Goal: Transaction & Acquisition: Book appointment/travel/reservation

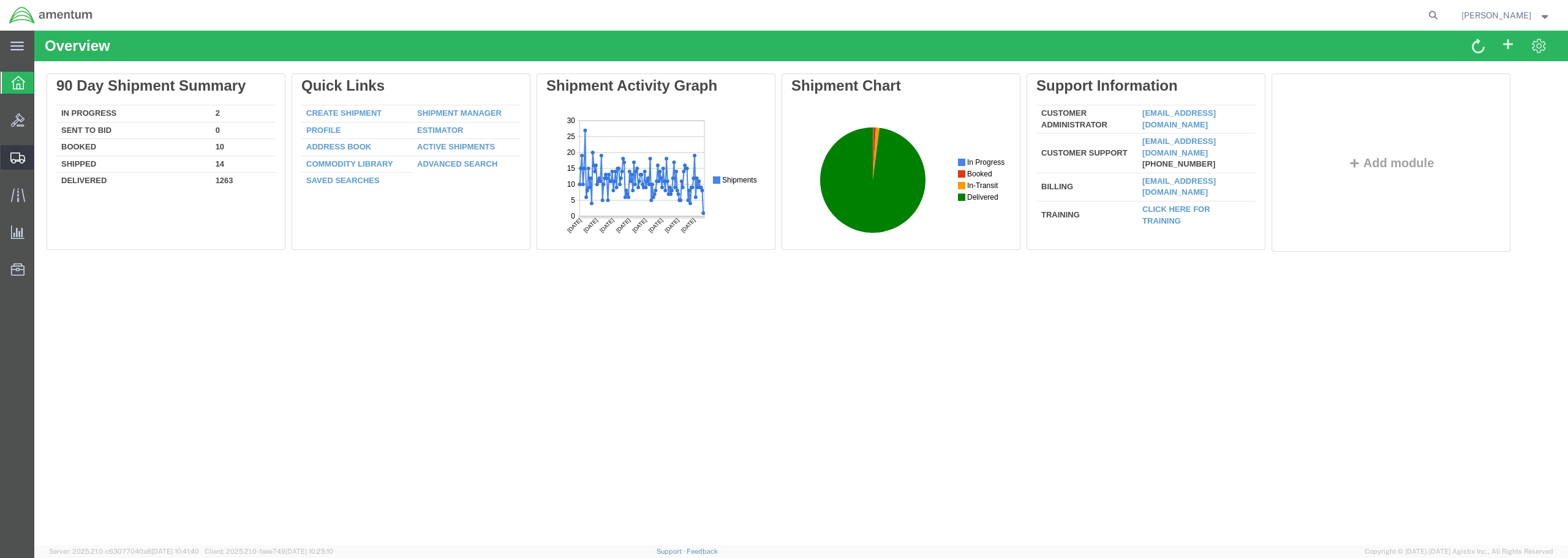
click at [0, 0] on span "Create from Template" at bounding box center [0, 0] width 0 height 0
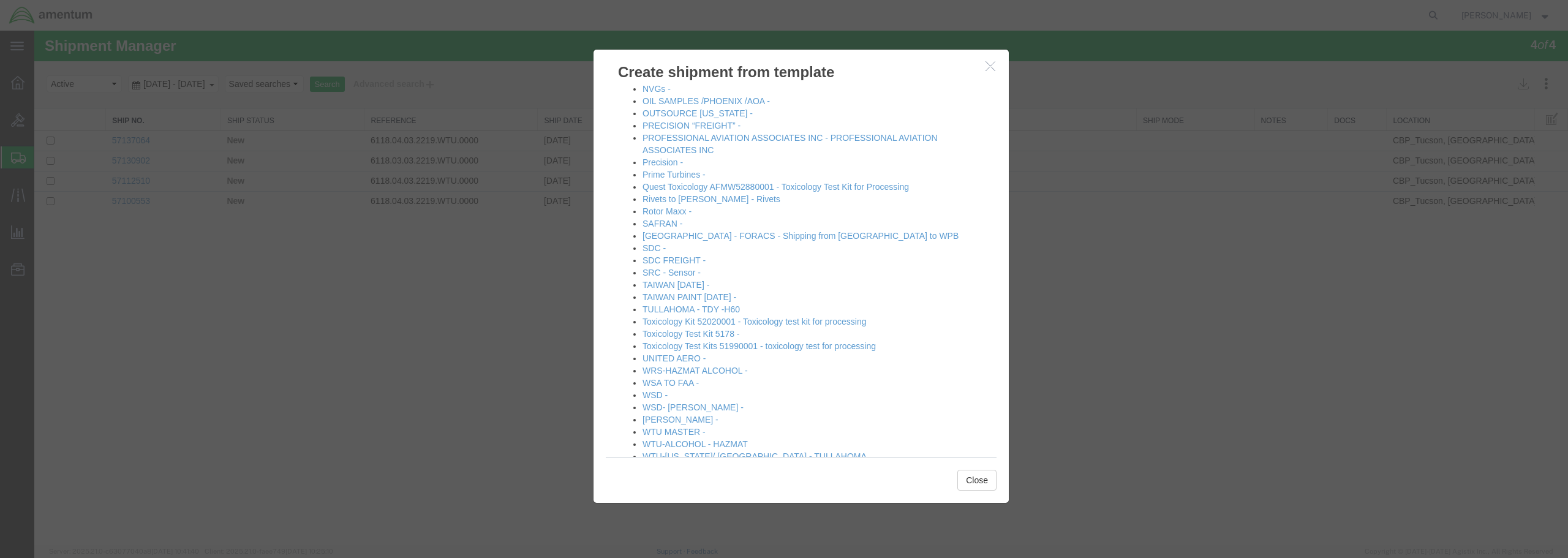
scroll to position [836, 0]
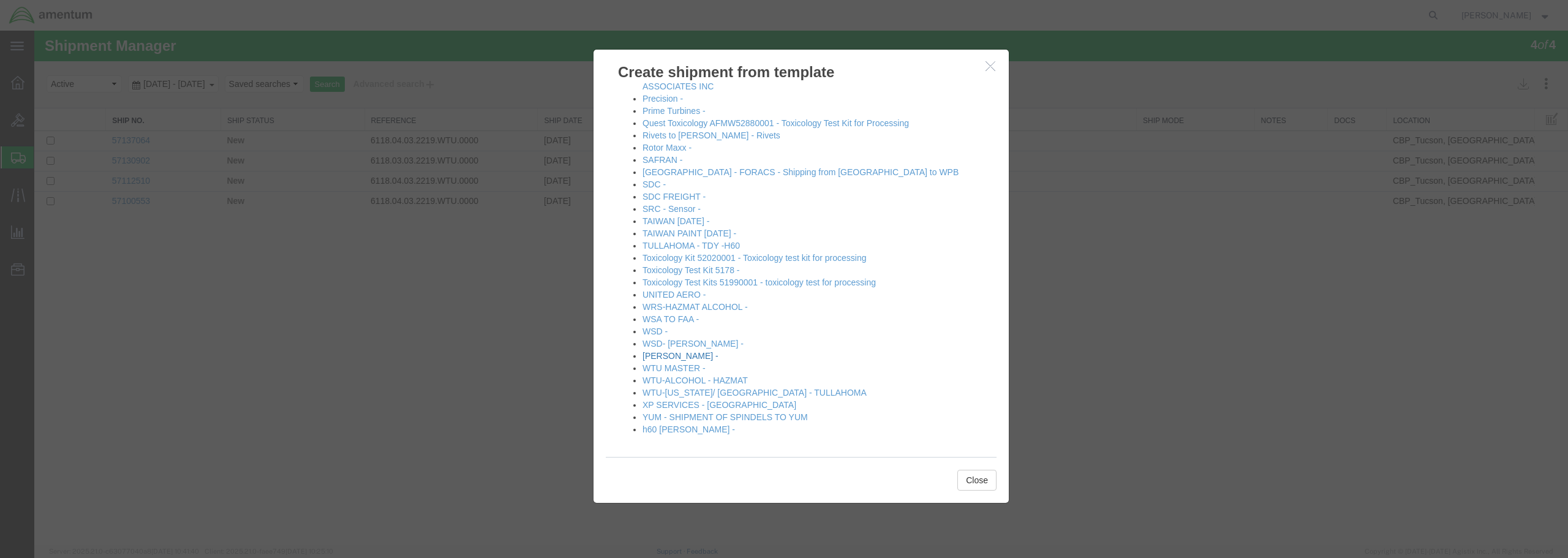
click at [655, 359] on link "[PERSON_NAME] -" at bounding box center [681, 356] width 76 height 10
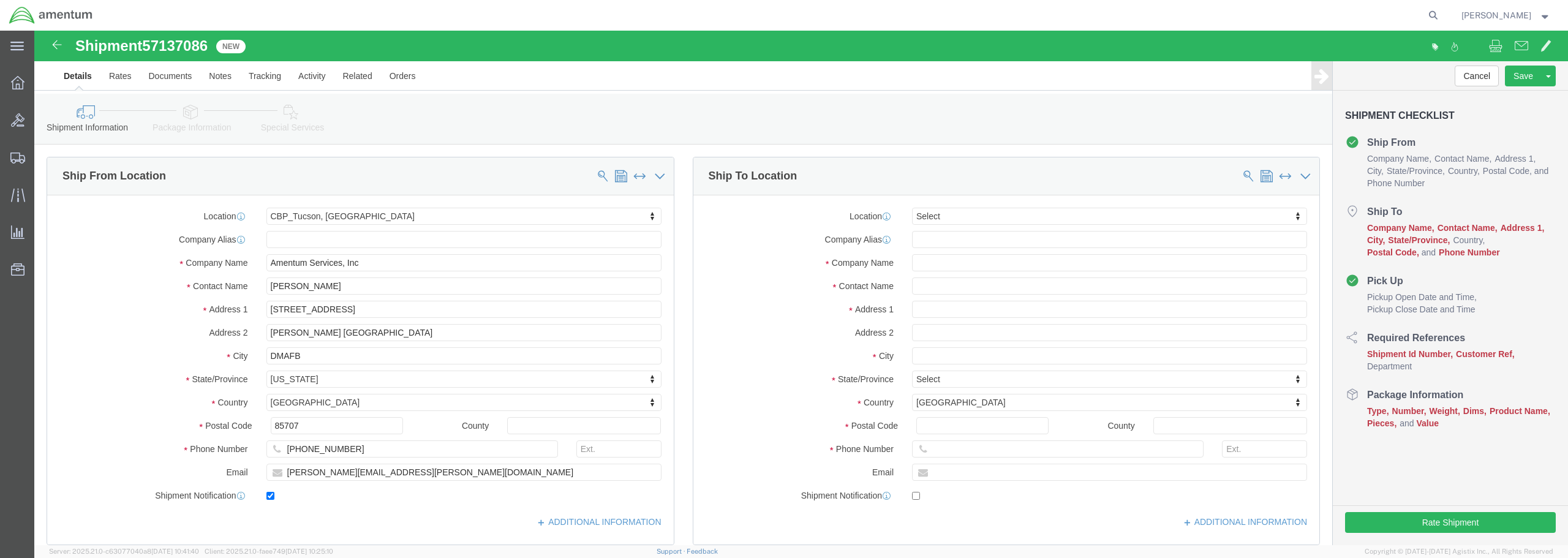
select select "49949"
select select
click span
select select
select select "49949"
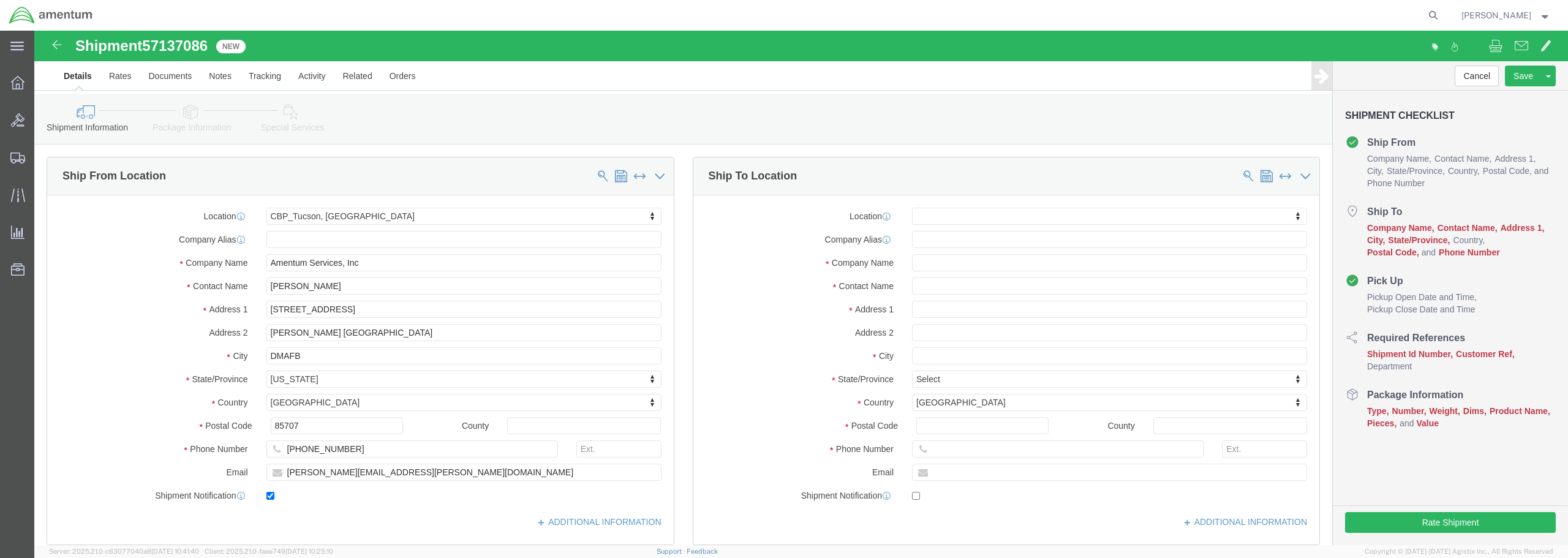
type input "Amentum Services, Inc"
type input "[PERSON_NAME]"
type input "[STREET_ADDRESS]"
type input "[PERSON_NAME] [GEOGRAPHIC_DATA]"
type input "DMAFB"
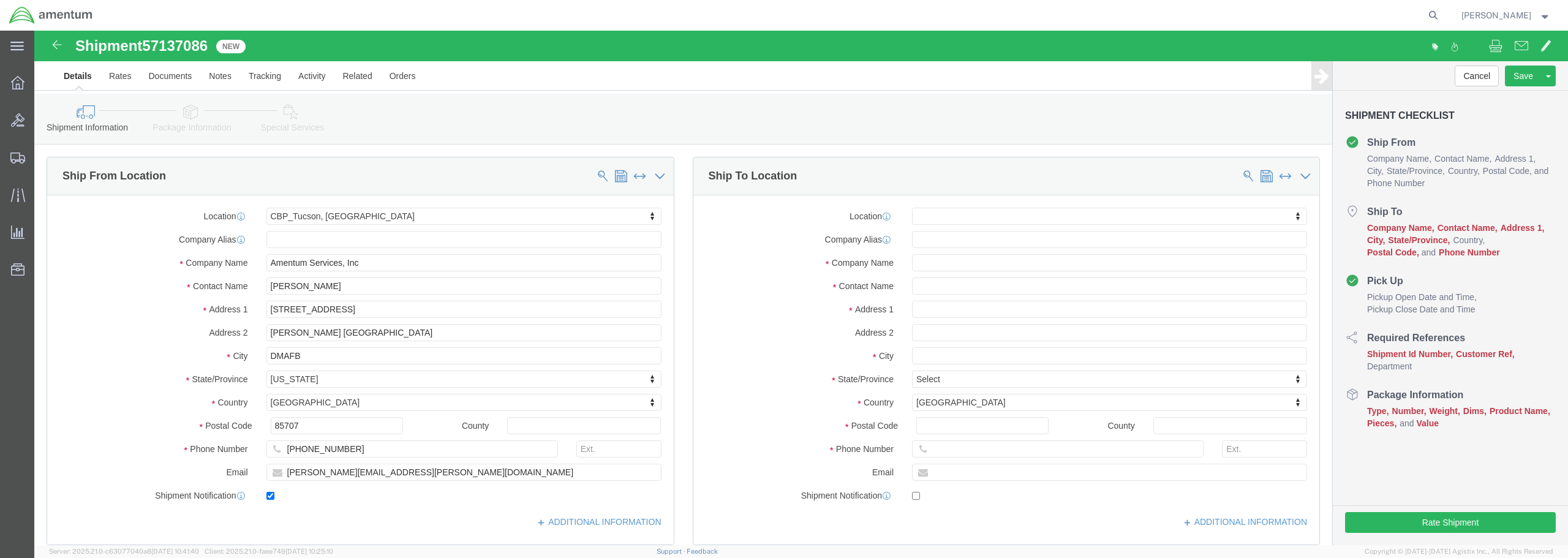
select select "AZ"
type input "85707"
type input "[PHONE_NUMBER]"
type input "[PERSON_NAME][EMAIL_ADDRESS][PERSON_NAME][DOMAIN_NAME]"
checkbox input "false"
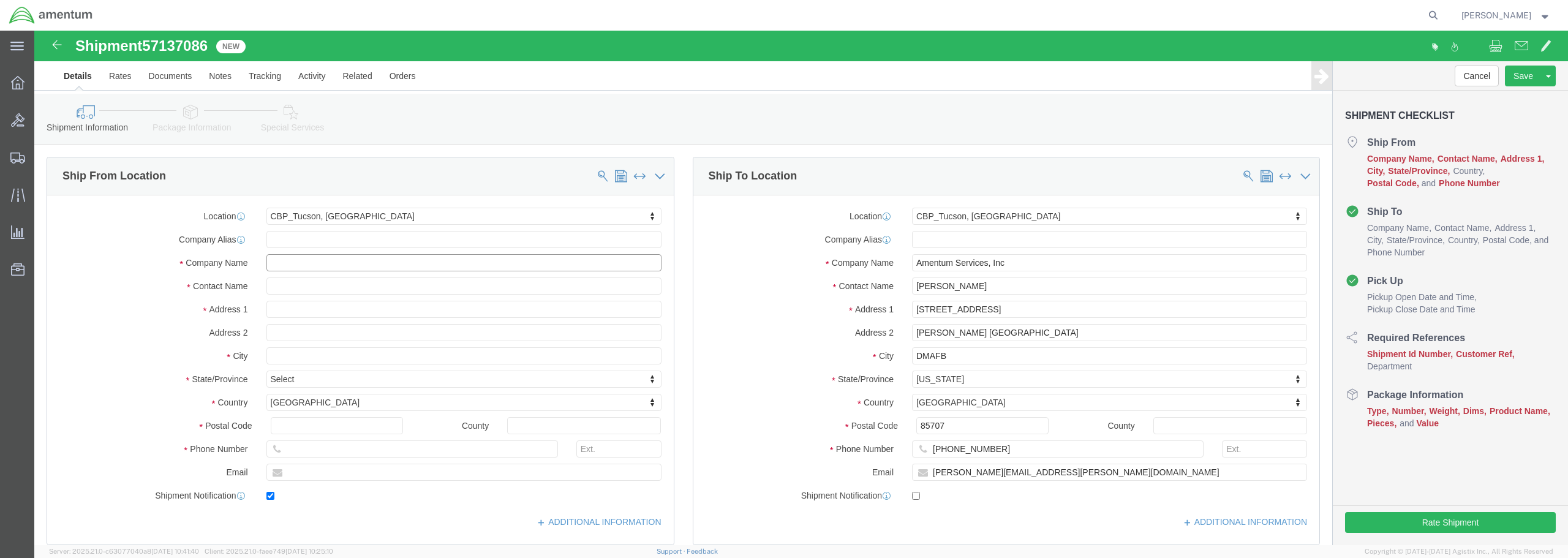
click input "text"
type input "1106th CA AVCRAD"
click input "text"
type input "SSG [PERSON_NAME] R&R"
click input "text"
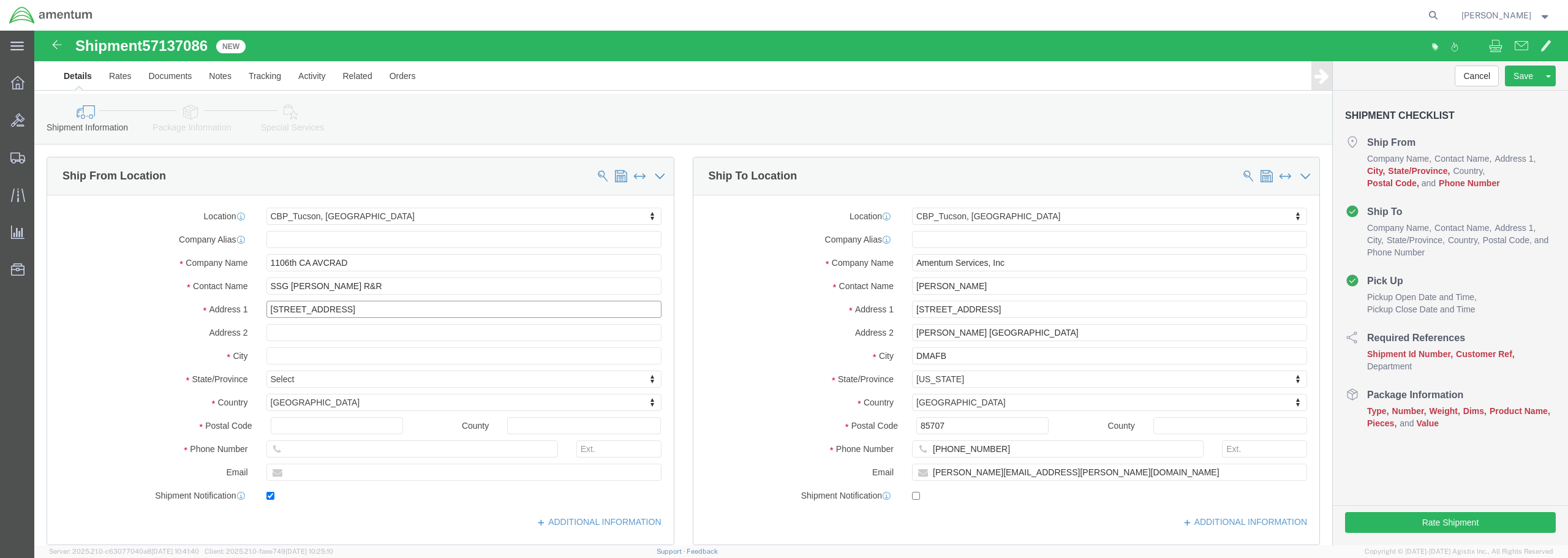
type input "[STREET_ADDRESS]"
select select
click input "text"
type input "DODAAC: W81LHA"
click input "text"
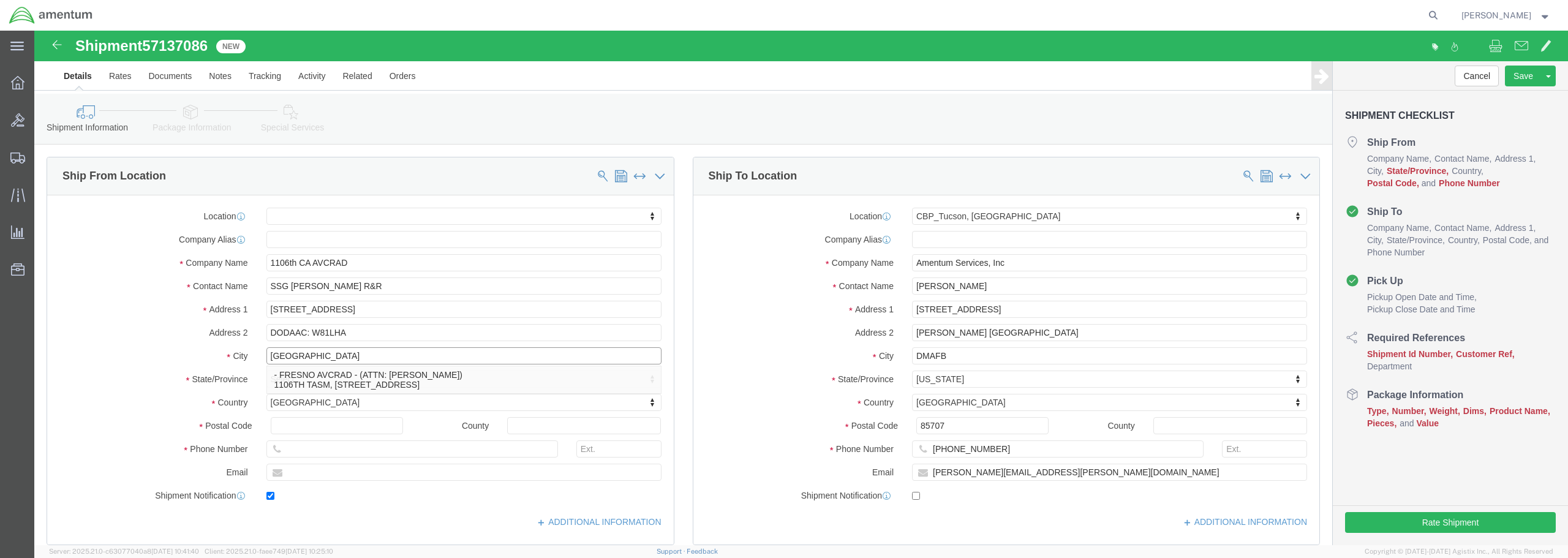
type input "[GEOGRAPHIC_DATA]"
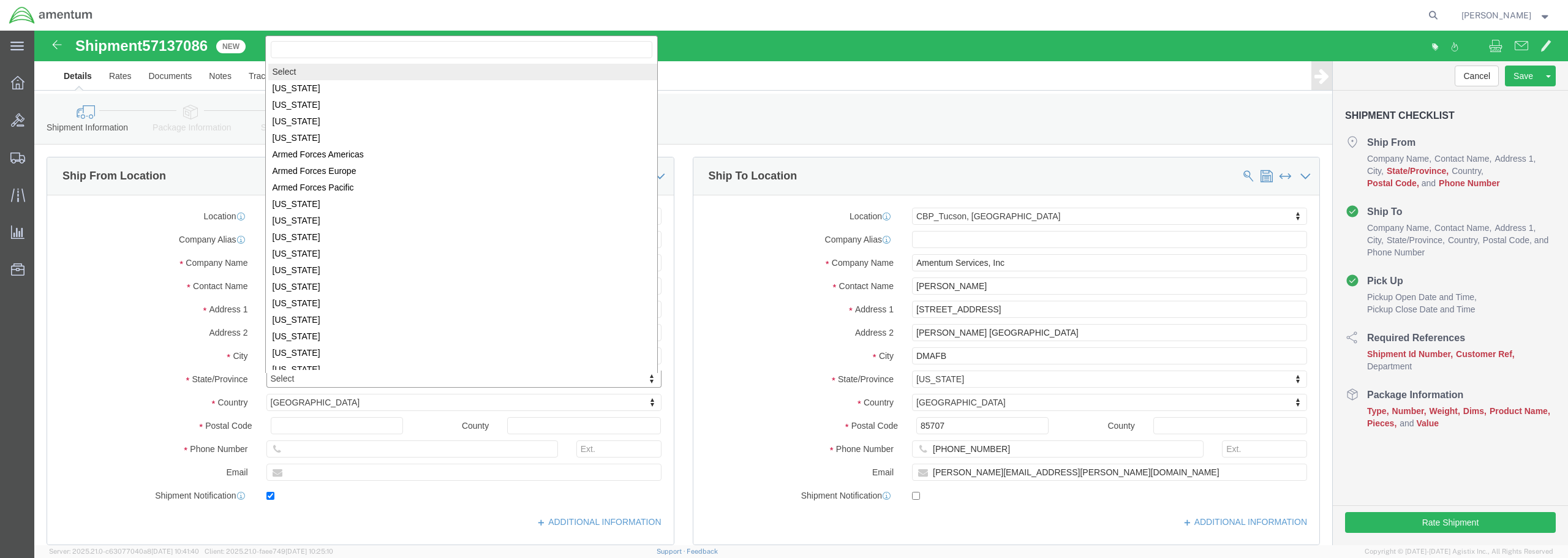
scroll to position [2, 0]
select select
select select "CA"
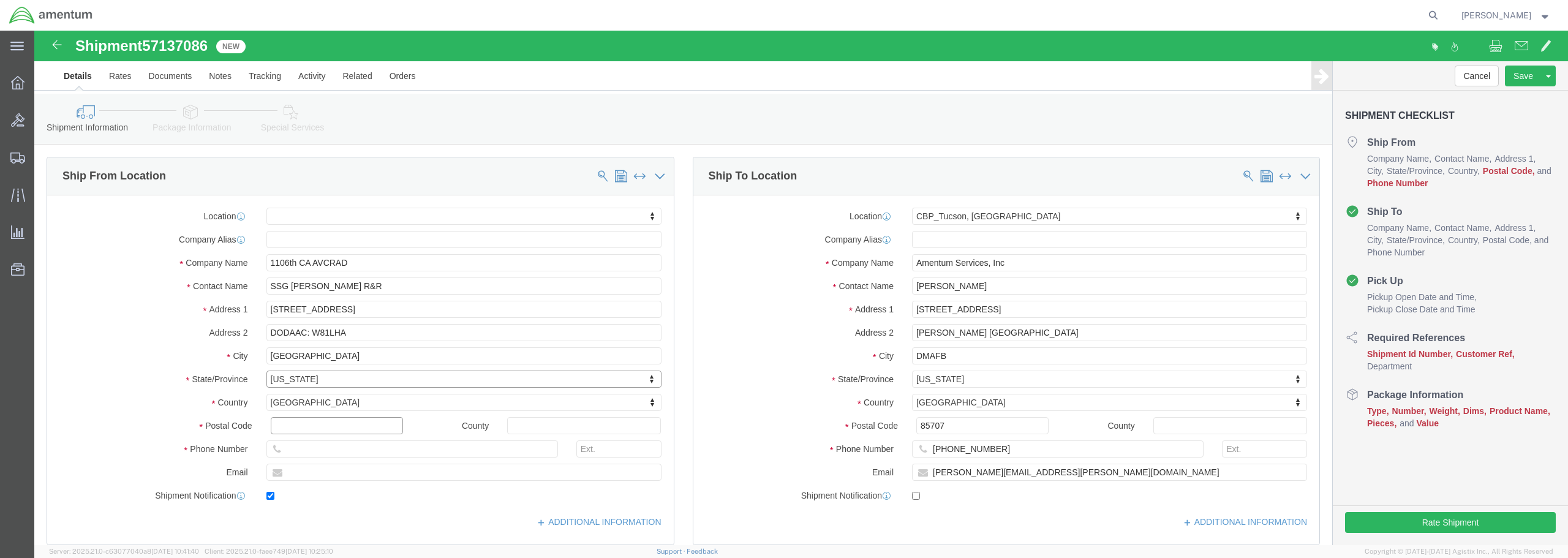
click input "text"
type input "93727"
select select
click input "text"
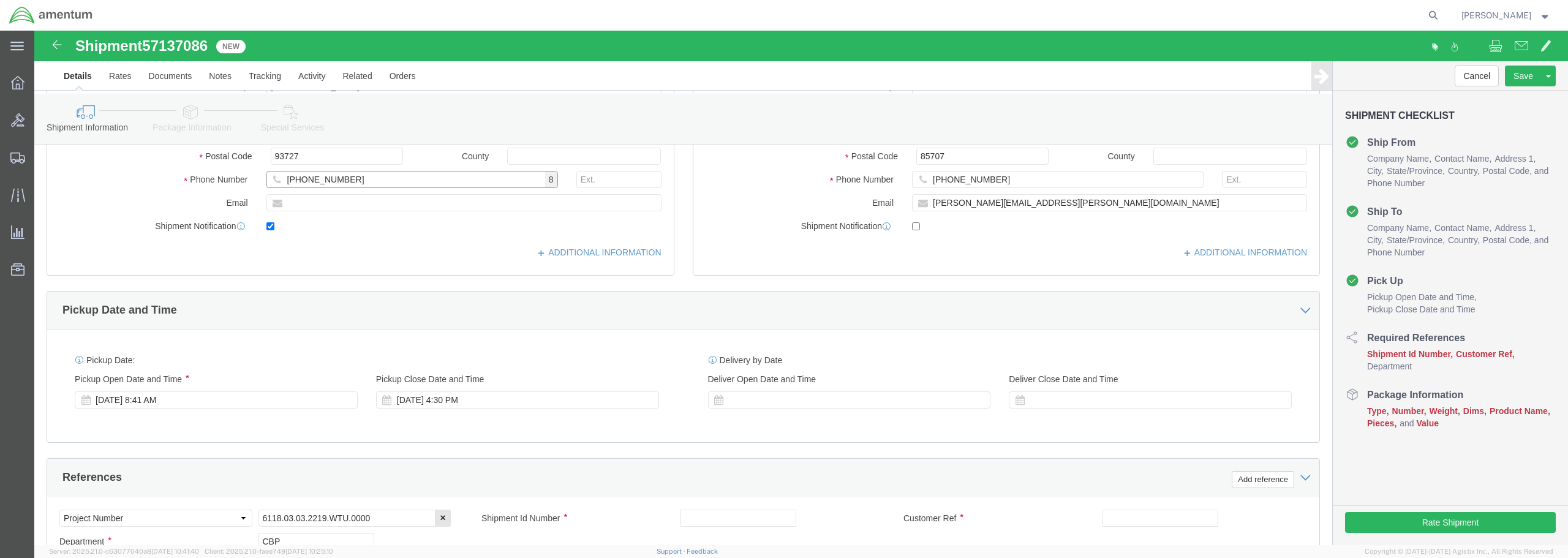
scroll to position [306, 0]
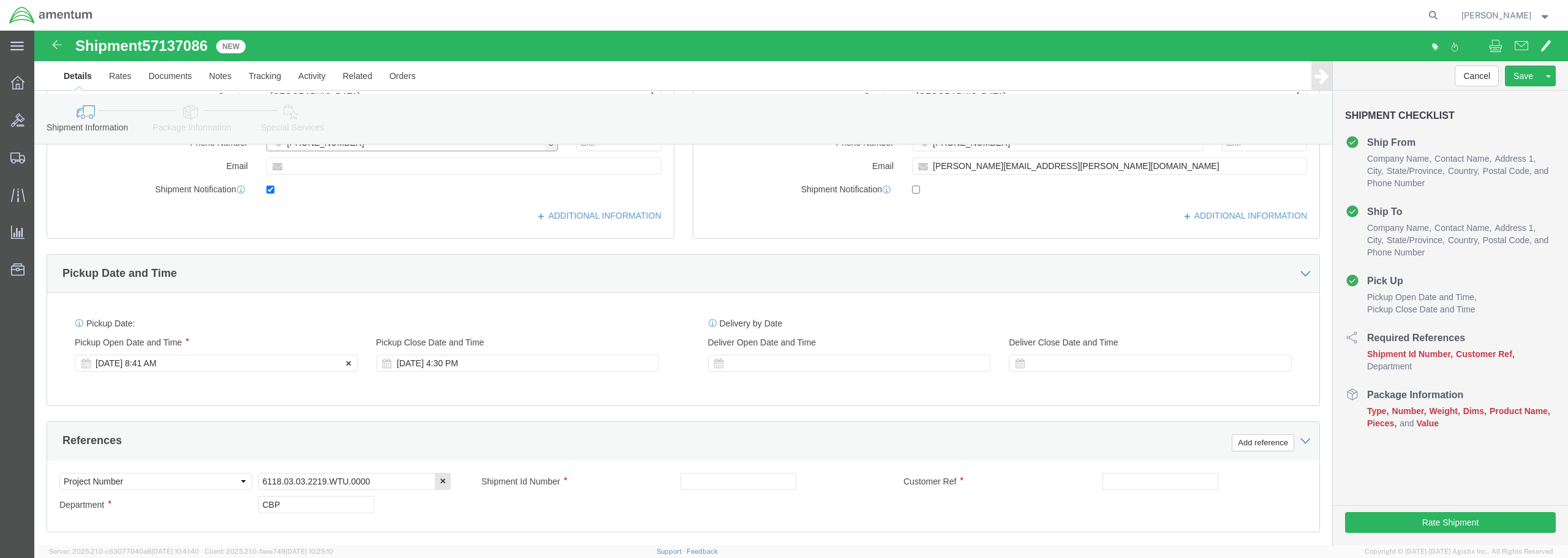
type input "[PHONE_NUMBER]"
click div "[DATE] 8:41 AM"
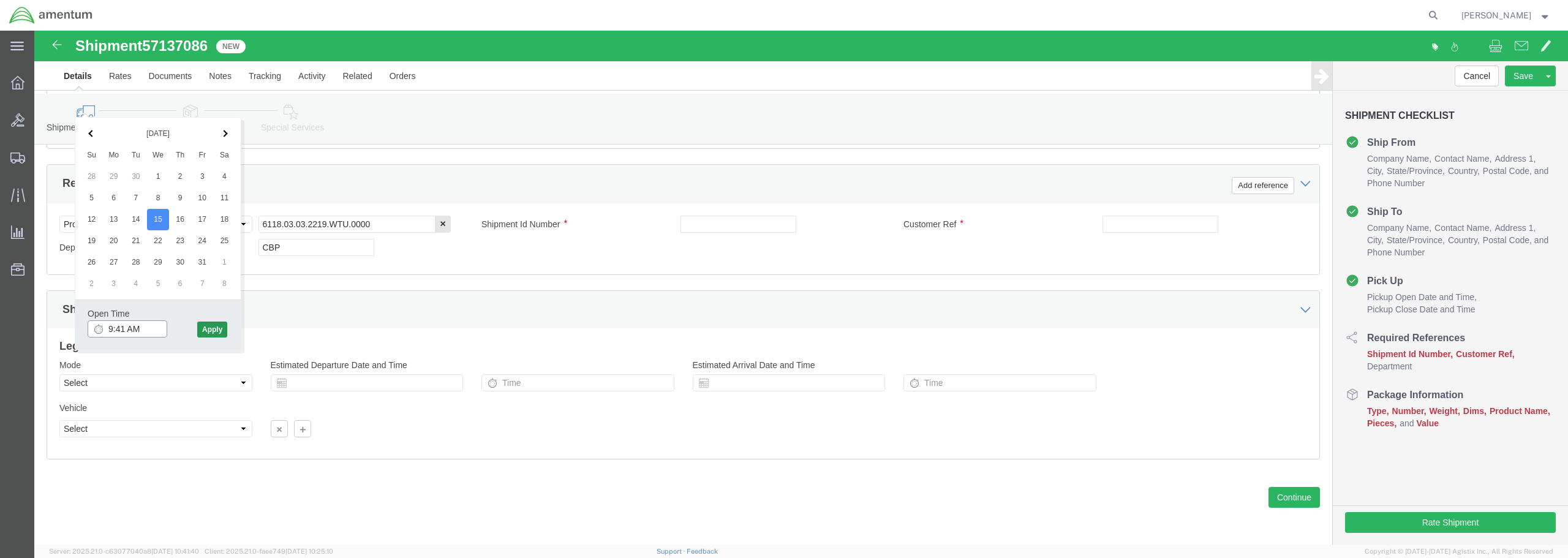
type input "9:41 AM"
click button "Apply"
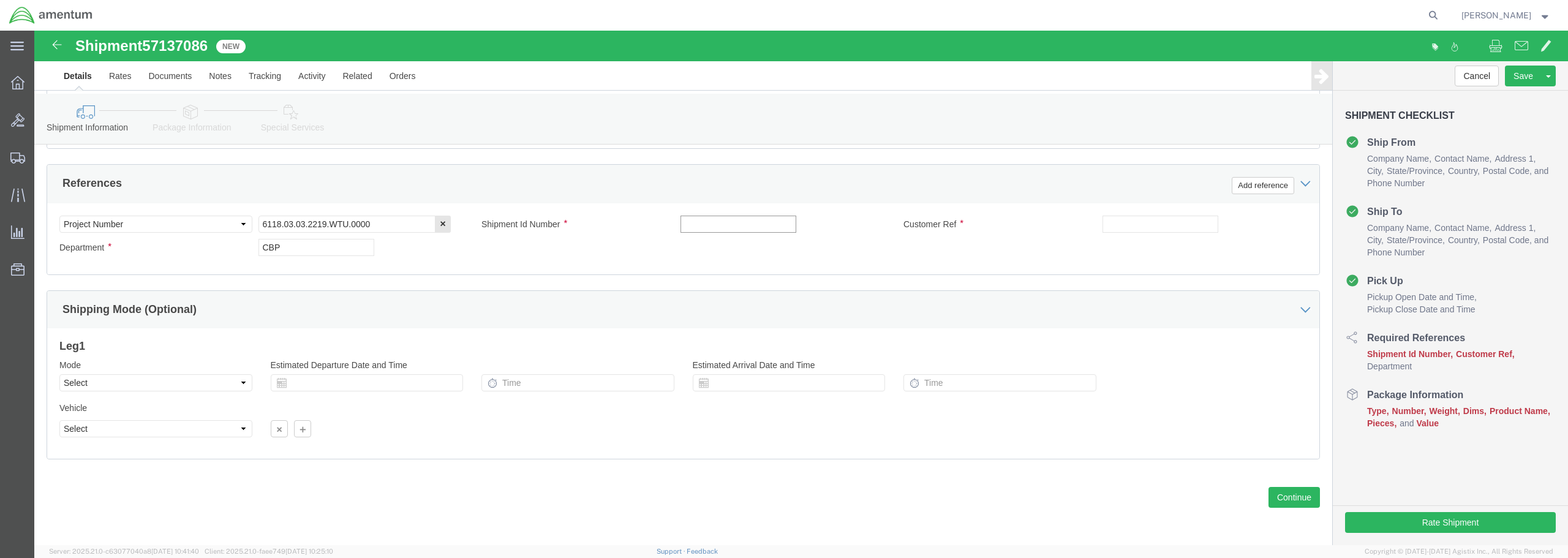
click input "text"
drag, startPoint x: 740, startPoint y: 195, endPoint x: 626, endPoint y: 187, distance: 114.3
click div "Shipment Id Number ENG PER [PERSON_NAME]"
type input "ENG PER [PERSON_NAME]"
click div "Select Account Type Activity ID Airline Appointment Number ASN Batch Request # …"
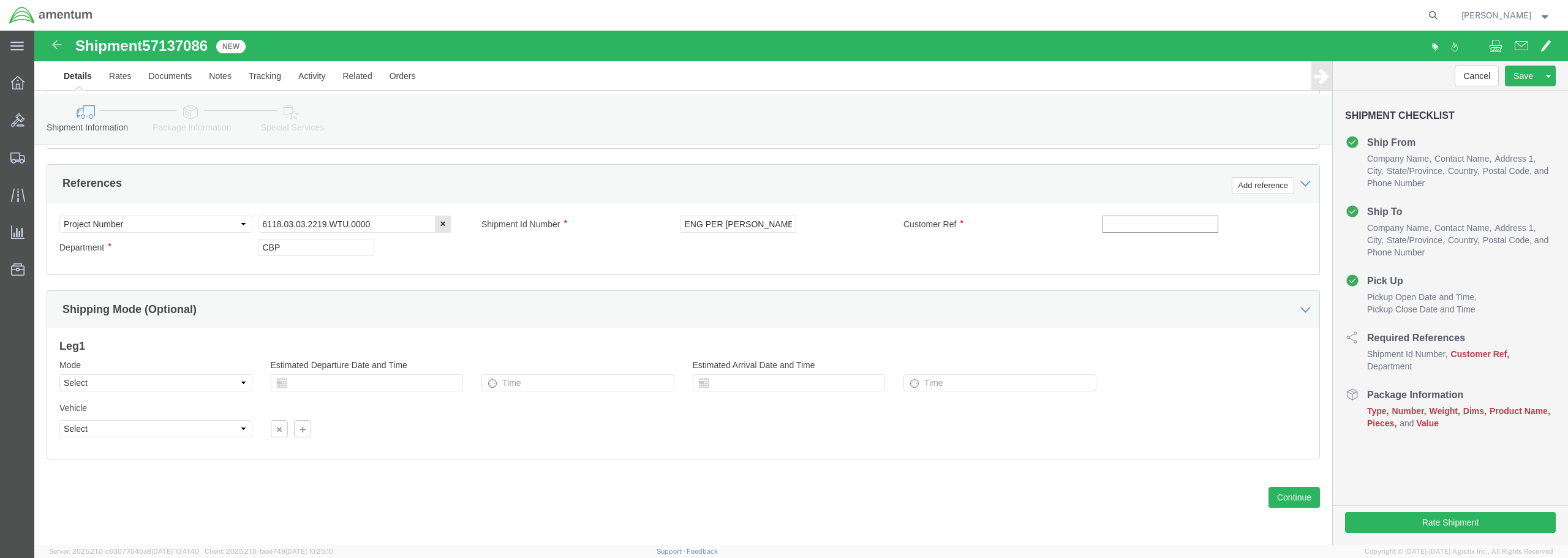
paste input "ENG PER [PERSON_NAME]"
type input "ENG PER [PERSON_NAME]"
click button "Continue"
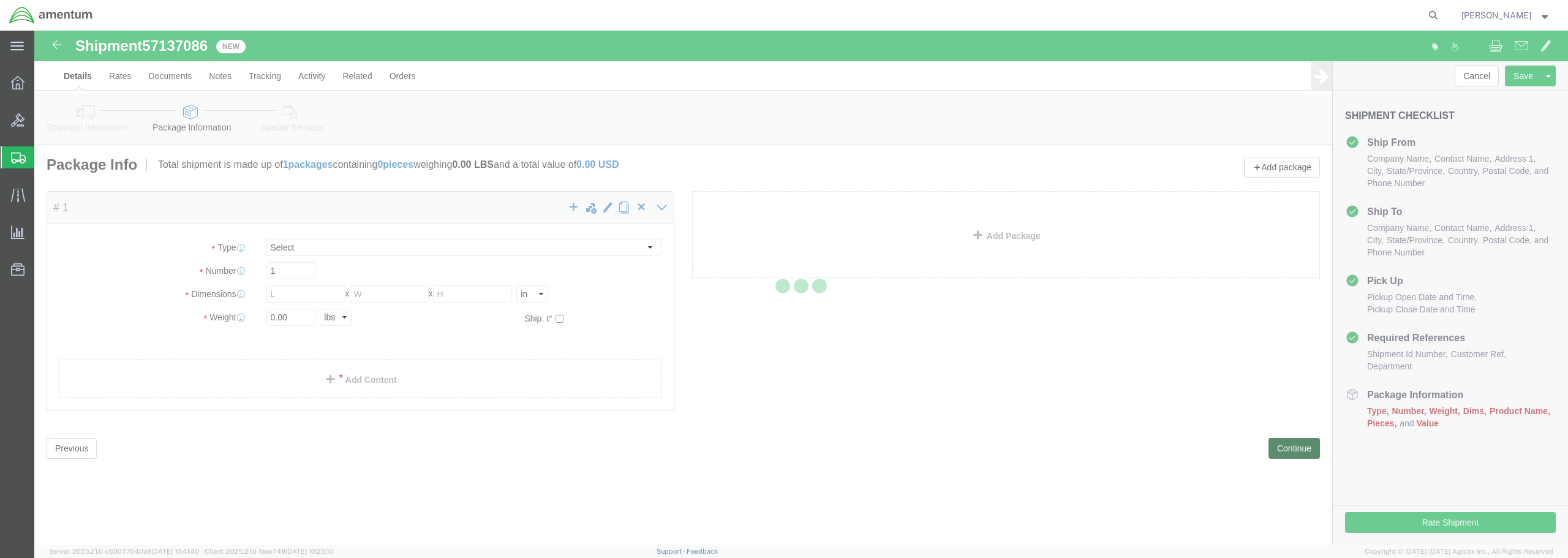
select select "CBOX"
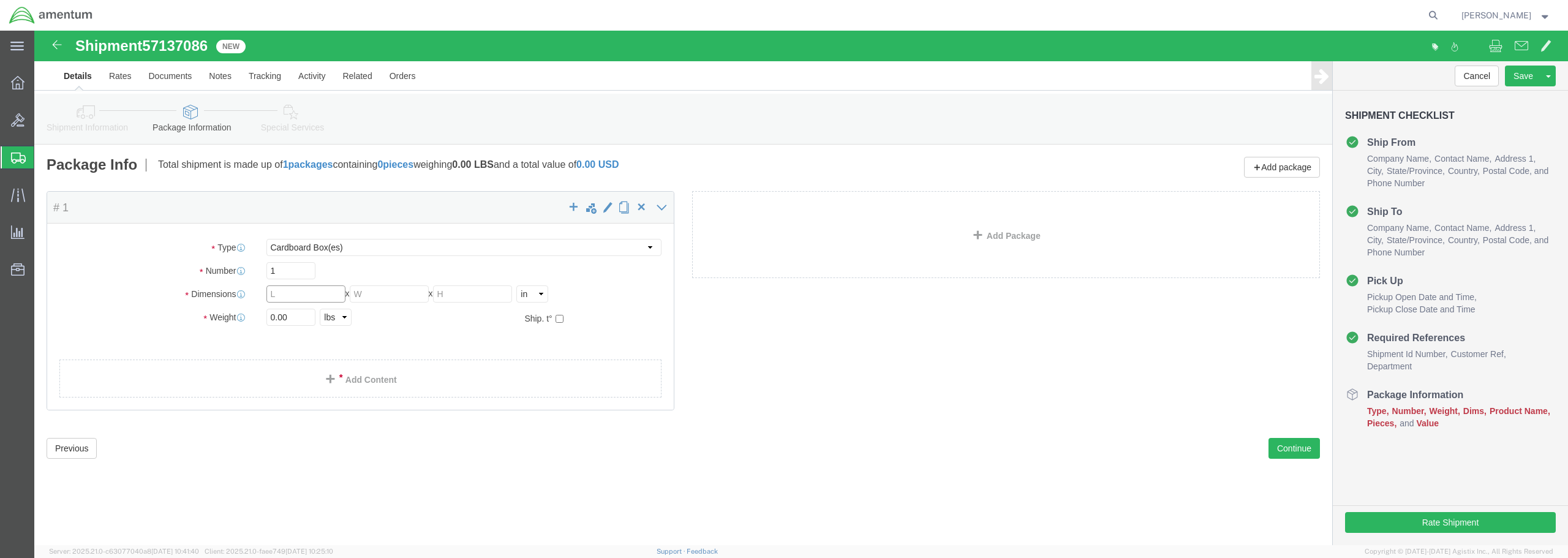
drag, startPoint x: 247, startPoint y: 264, endPoint x: 228, endPoint y: 262, distance: 19.1
click div "Length x Width x Height Select cm ft in"
type input "42"
type input "64"
type input "44"
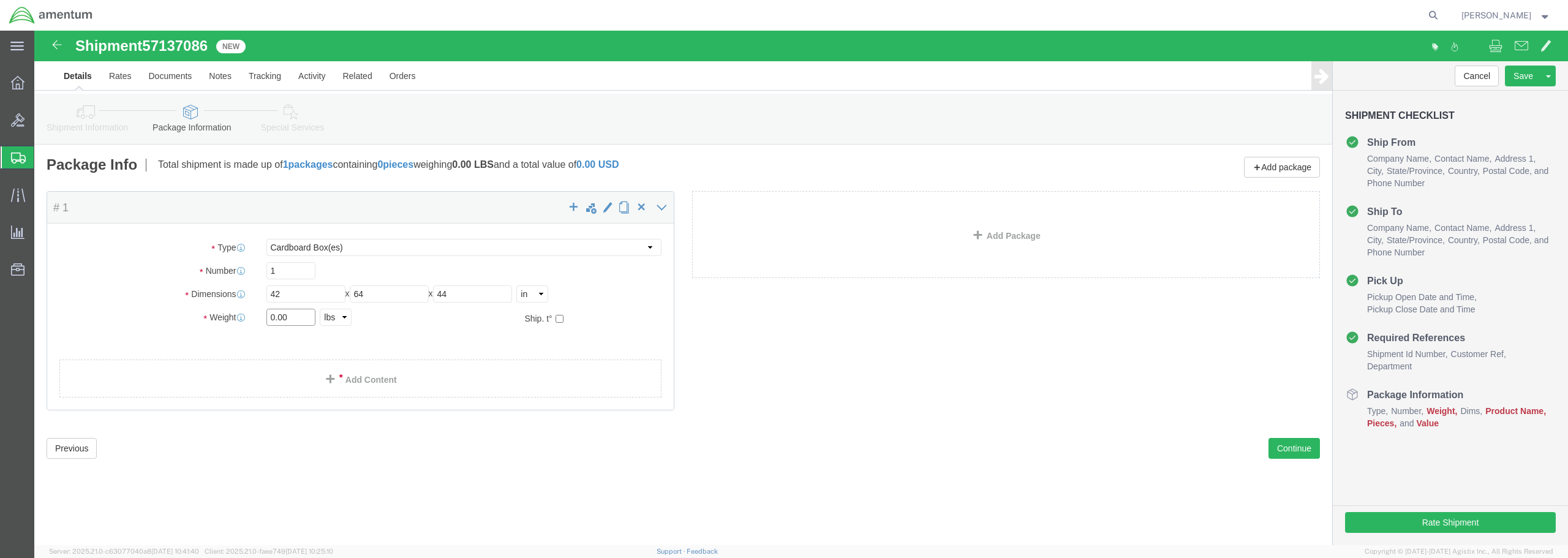
click input "0.00"
drag, startPoint x: 263, startPoint y: 286, endPoint x: 226, endPoint y: 284, distance: 37.1
click div "0.00 Select kgs lbs"
type input "620.00"
click span
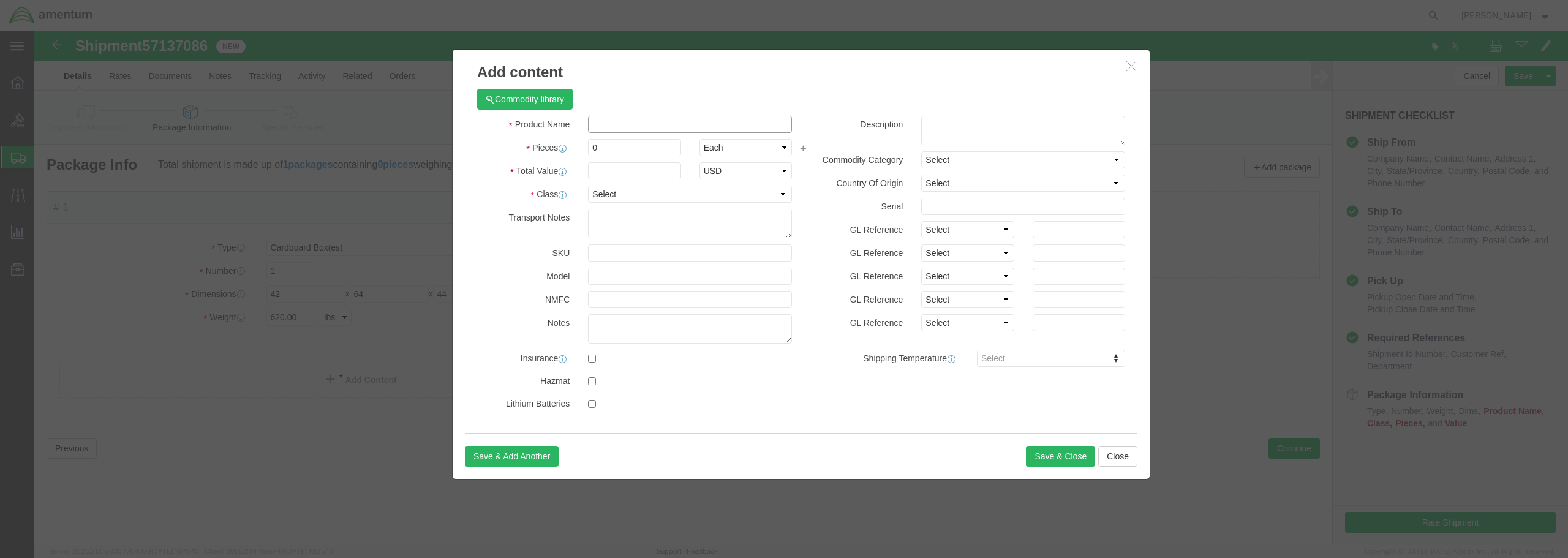
paste input "ENG PER [PERSON_NAME]"
type input "ENG PER [PERSON_NAME]"
drag, startPoint x: 567, startPoint y: 119, endPoint x: 542, endPoint y: 115, distance: 25.3
click div "Pieces 0 Select Bag Barrels 100Board Feet Bottle Box Blister Pack Carats Can Ca…"
type input "1"
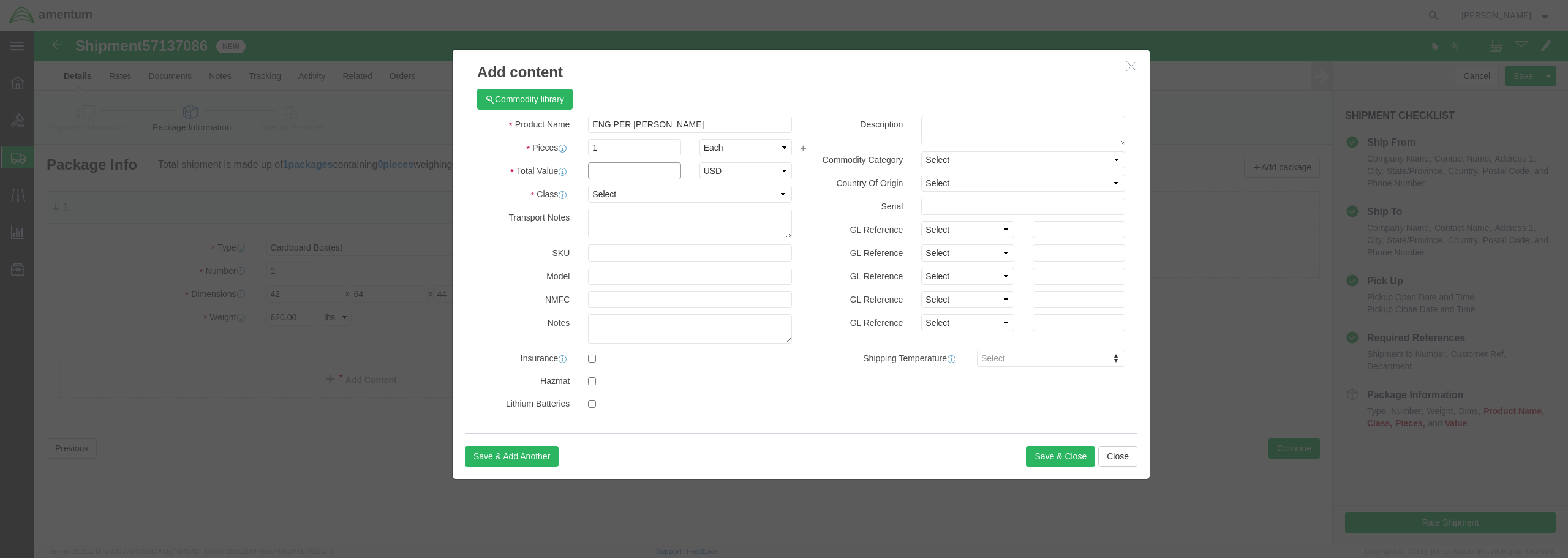
click input "text"
type input "8"
type input "50,000"
click select "Select 50 55 60 65 70 85 92.5 100 125 175 250 300 400"
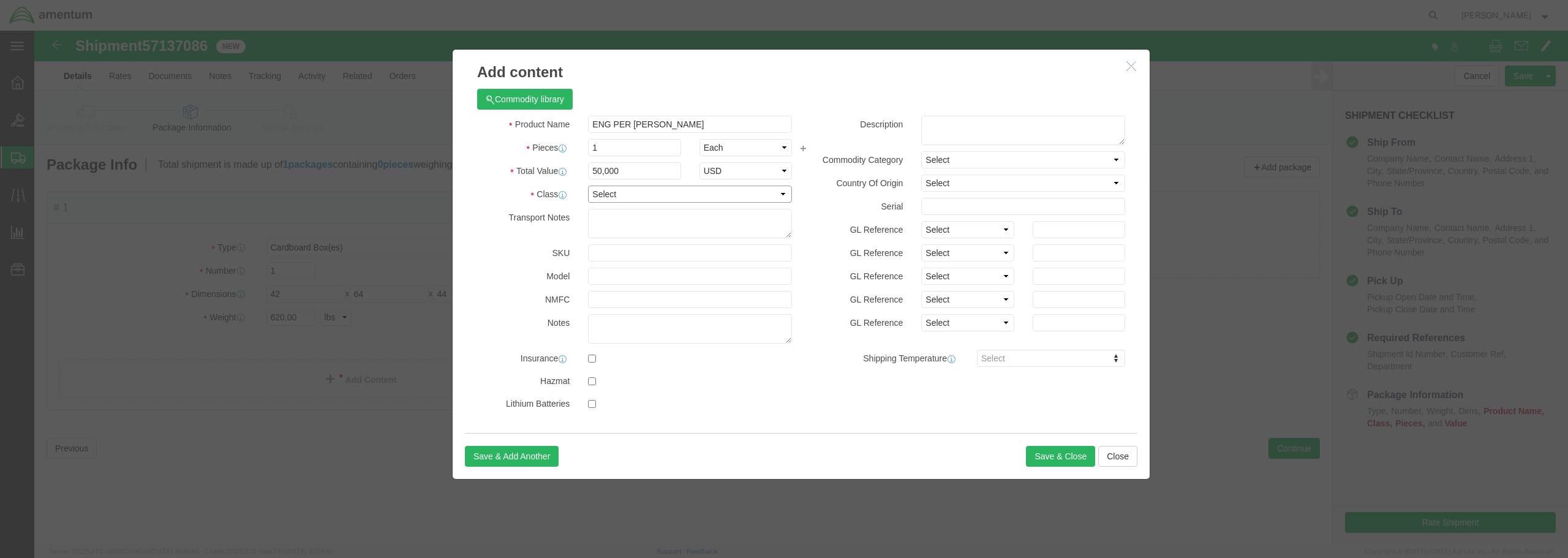
select select "100"
click select "Select 50 55 60 65 70 85 92.5 100 125 175 250 300 400"
click button "Save & Close"
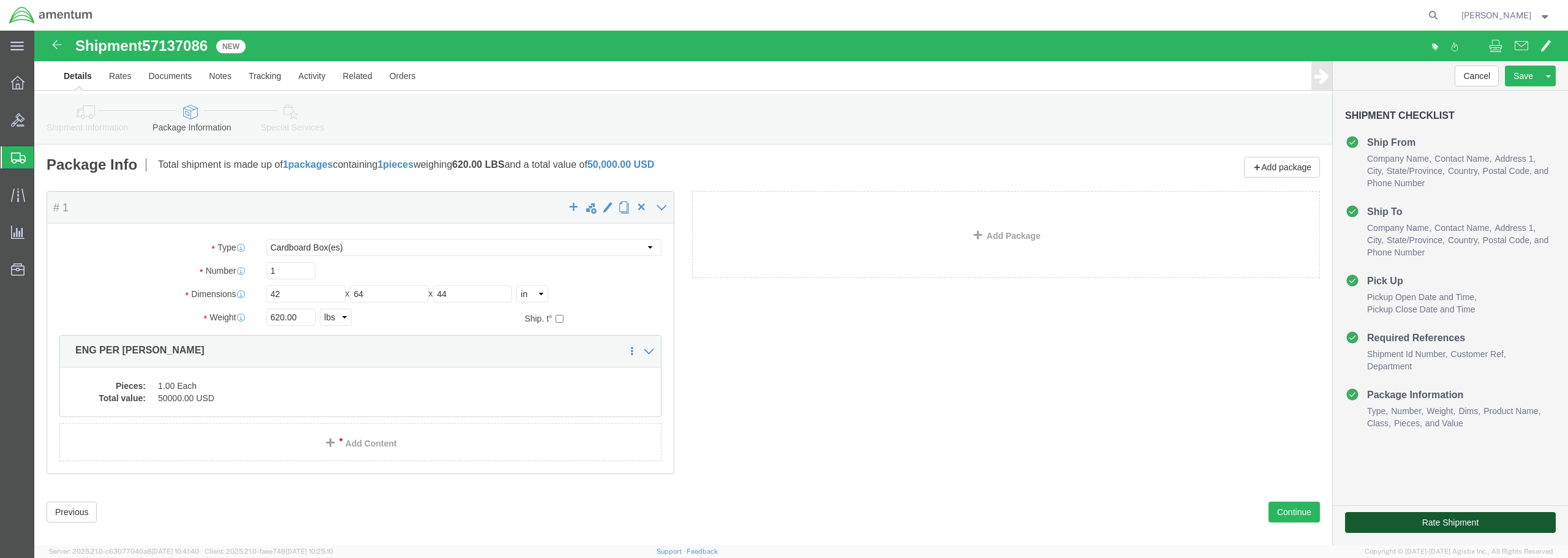
click button "Rate Shipment"
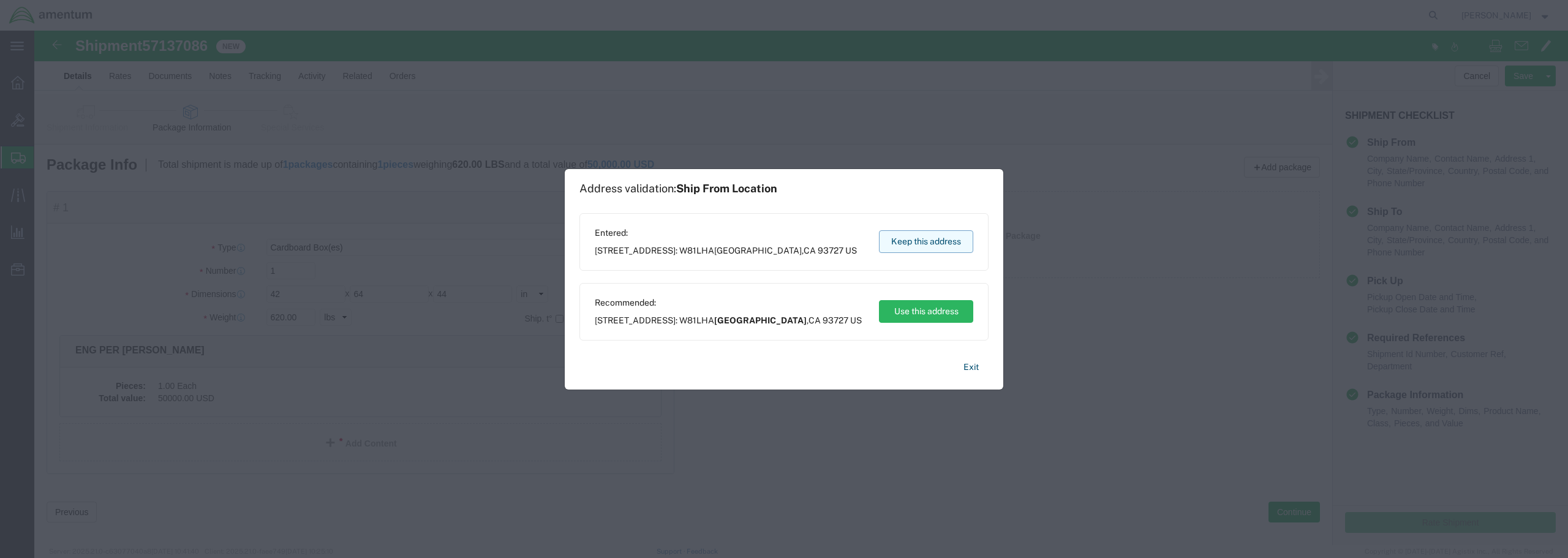
click at [913, 241] on button "Keep this address" at bounding box center [926, 242] width 94 height 23
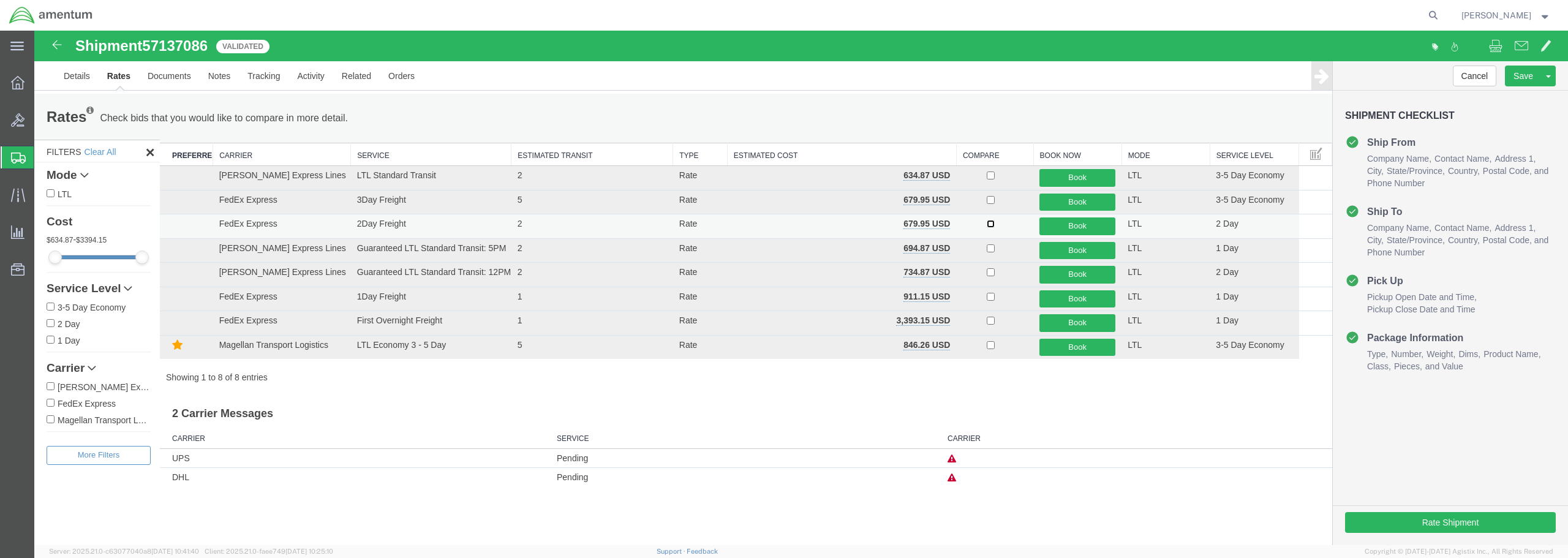
click at [990, 223] on input "checkbox" at bounding box center [990, 223] width 8 height 8
checkbox input "true"
click at [1081, 228] on button "Book" at bounding box center [1077, 226] width 76 height 18
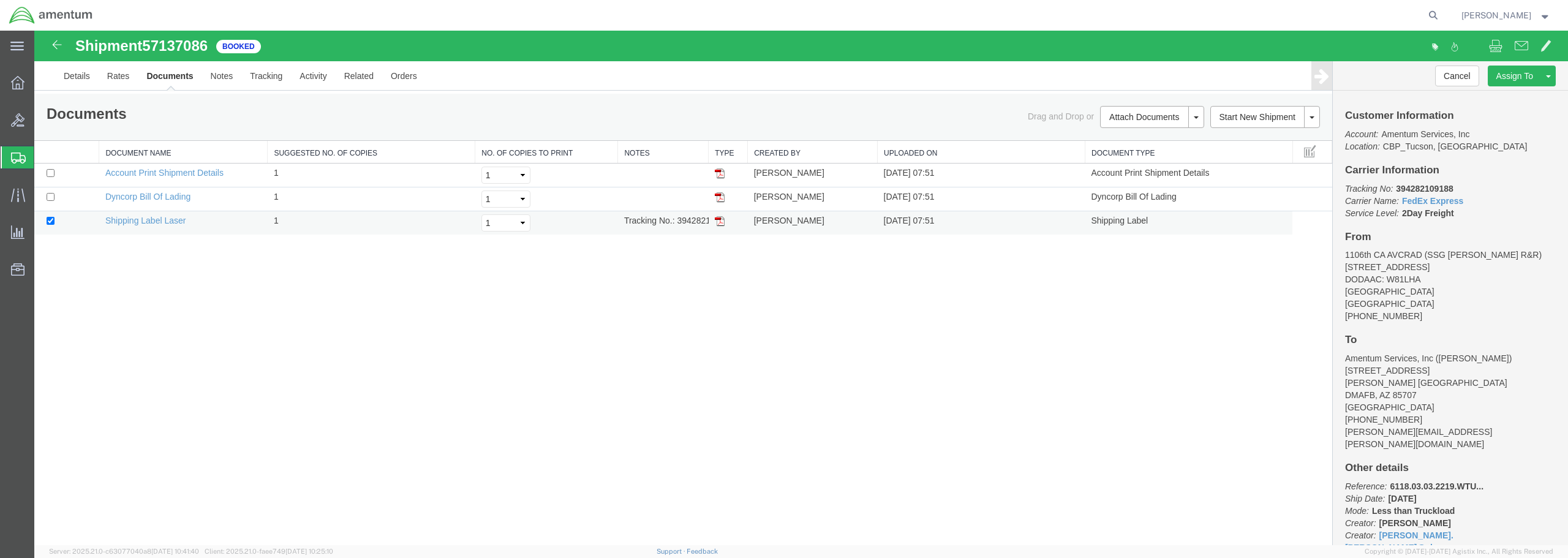
click at [719, 223] on img at bounding box center [719, 221] width 10 height 10
click at [1504, 97] on link "Clone Shipment" at bounding box center [1503, 96] width 106 height 18
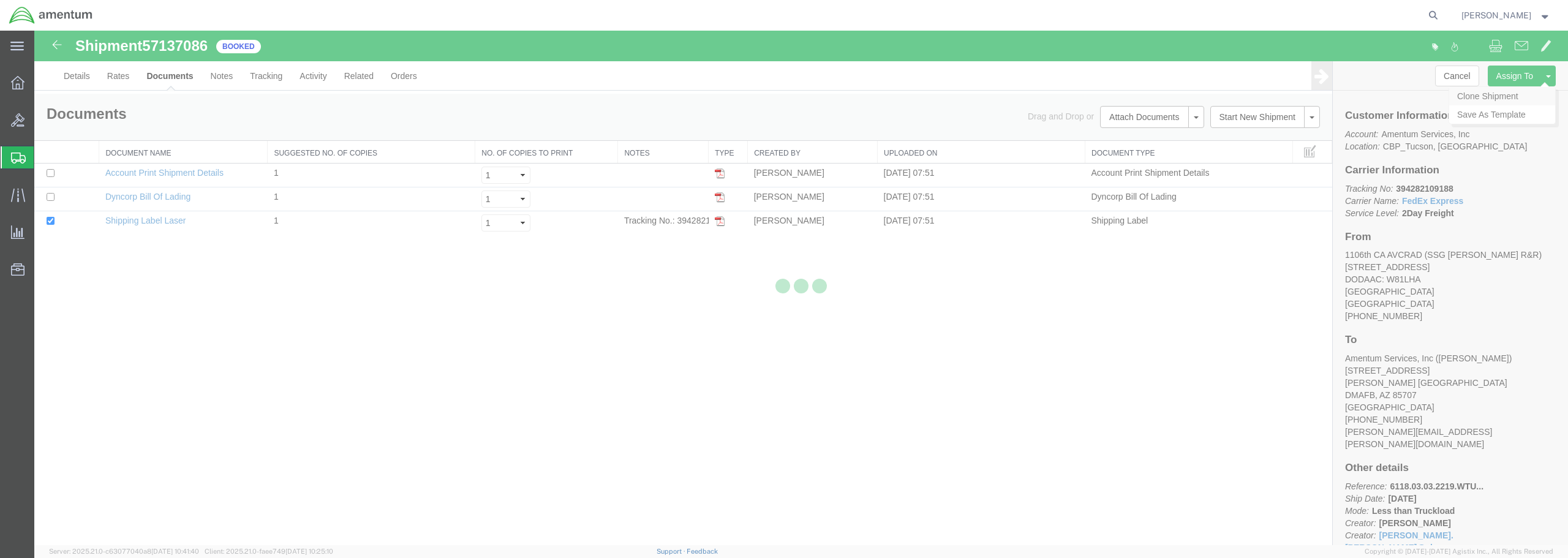
select select "49949"
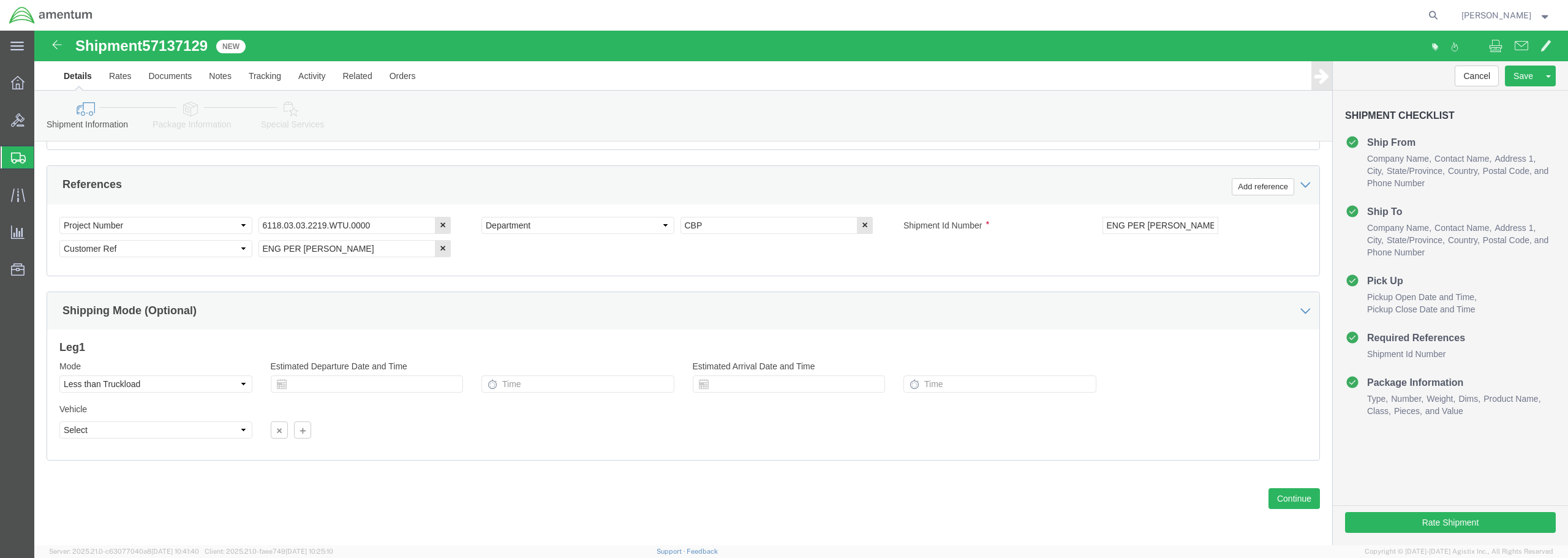
scroll to position [561, 0]
click button "Continue"
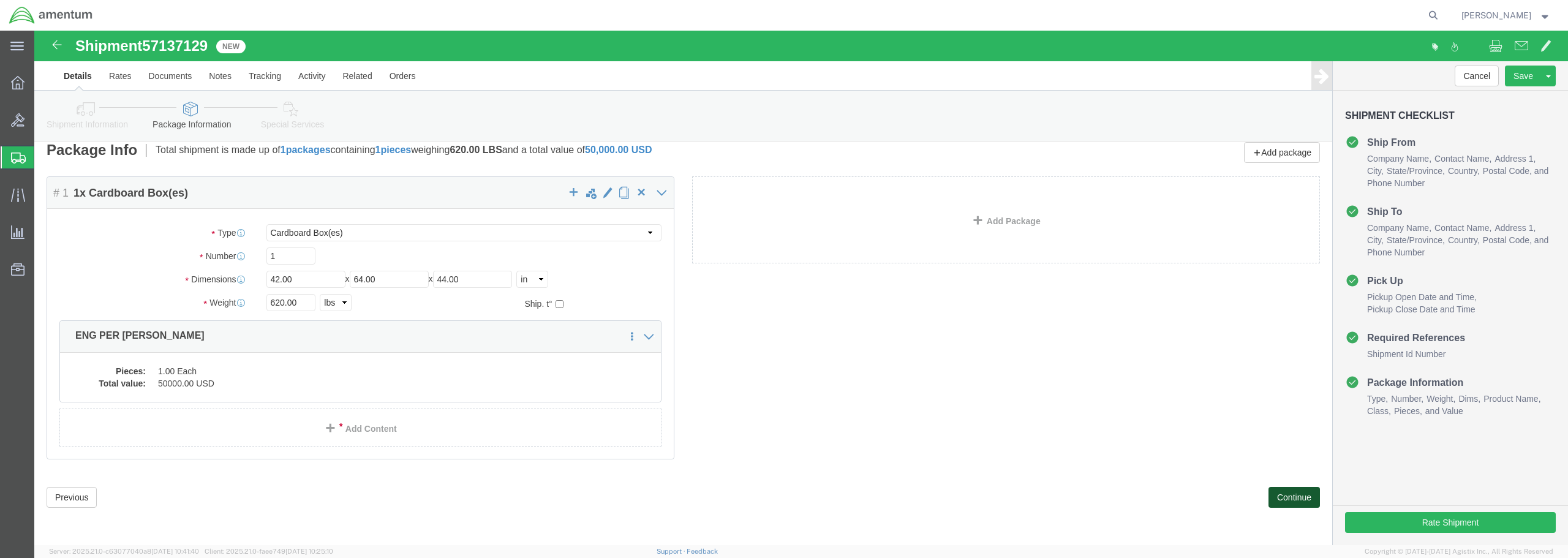
scroll to position [0, 0]
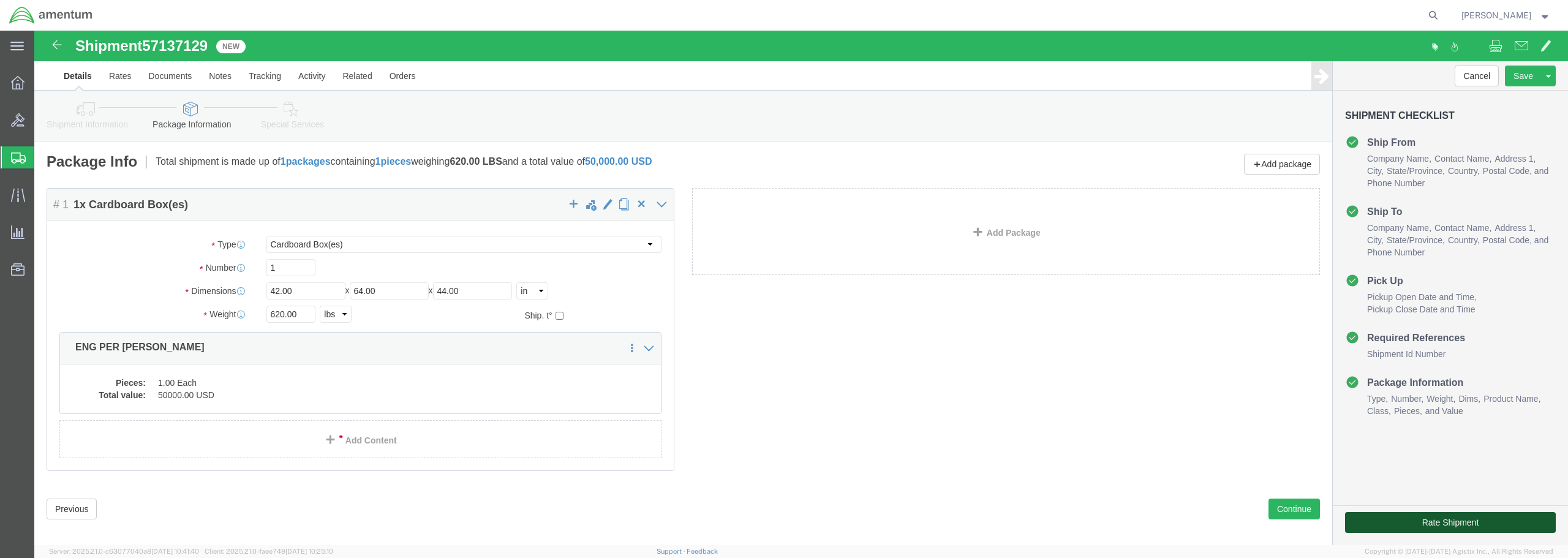
click button "Rate Shipment"
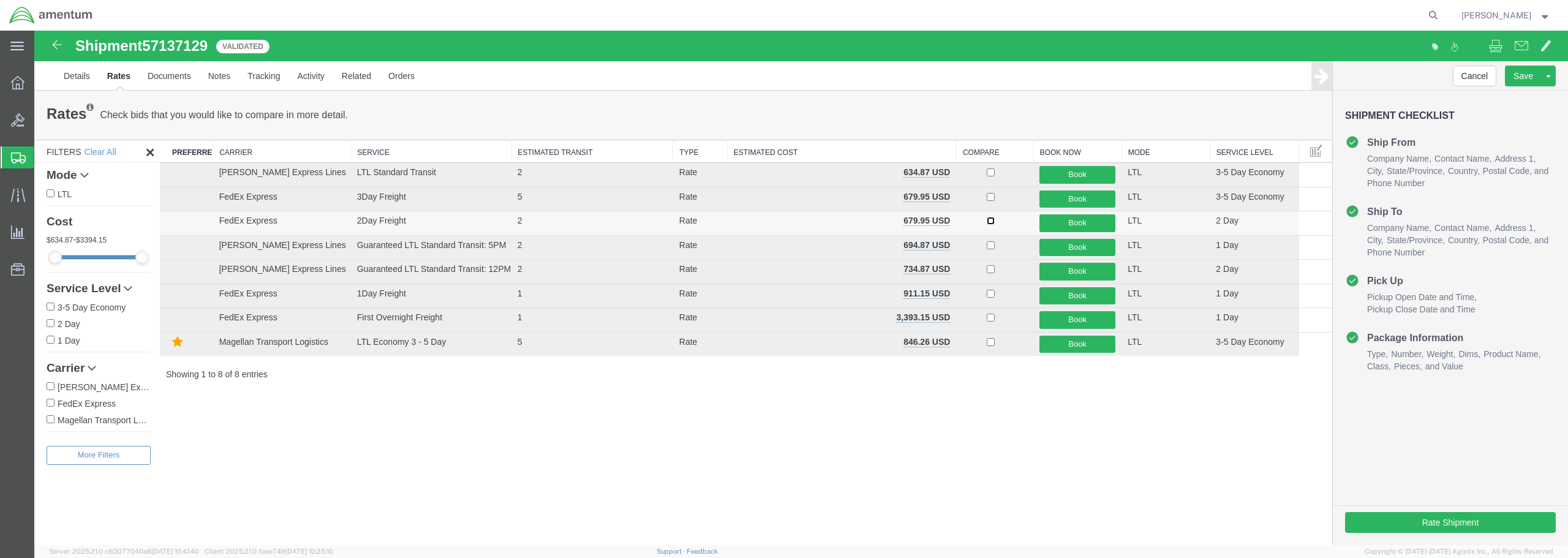
click at [987, 221] on input "checkbox" at bounding box center [990, 221] width 8 height 8
checkbox input "true"
click at [1058, 223] on button "Book" at bounding box center [1077, 223] width 76 height 18
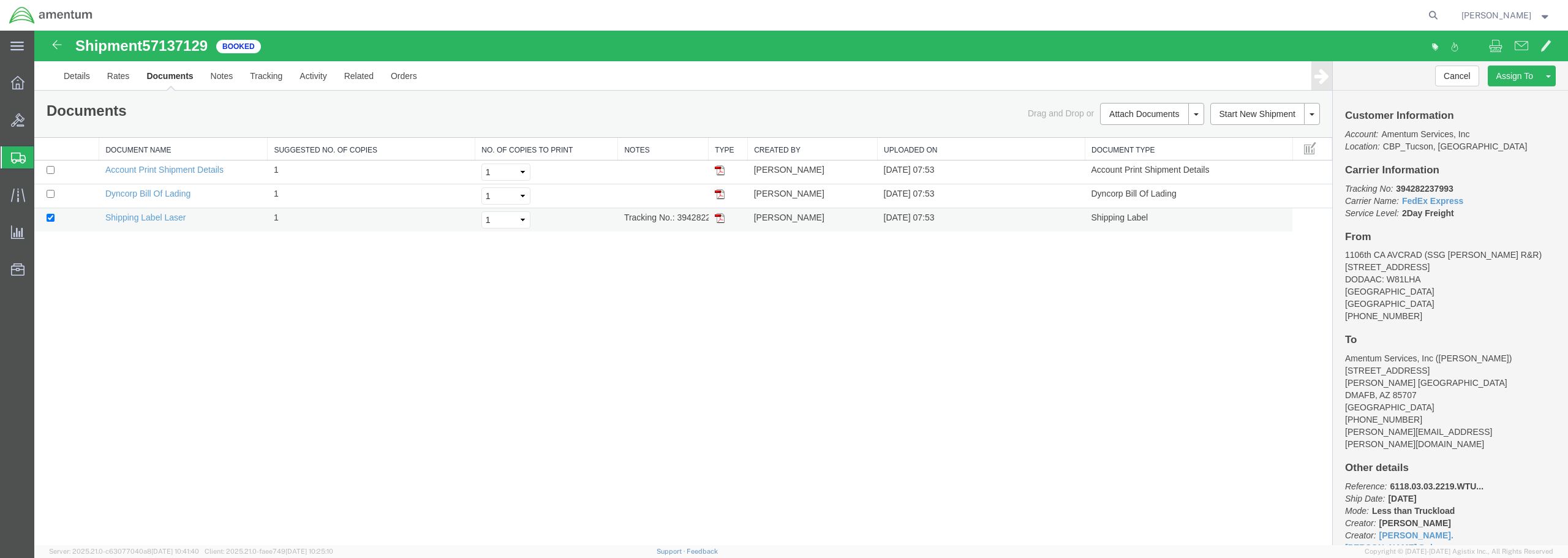
click at [716, 219] on img at bounding box center [719, 218] width 10 height 10
click at [1495, 94] on link "Clone Shipment" at bounding box center [1503, 96] width 106 height 18
select select "49949"
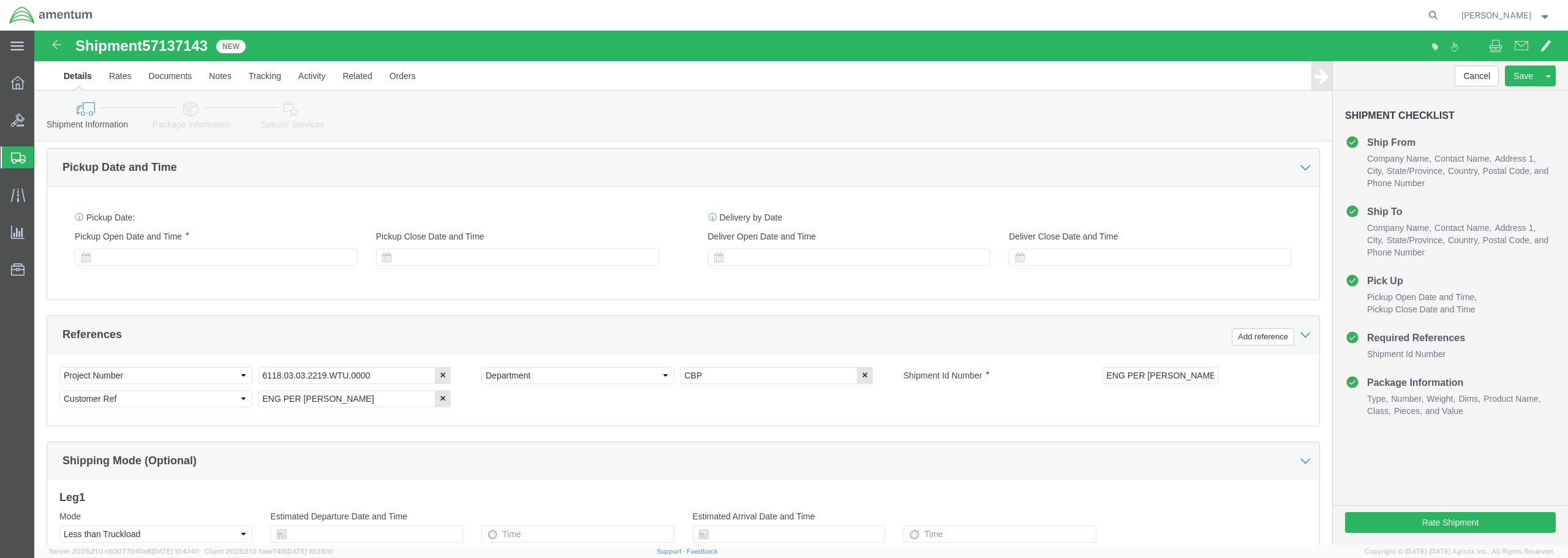
scroll to position [429, 0]
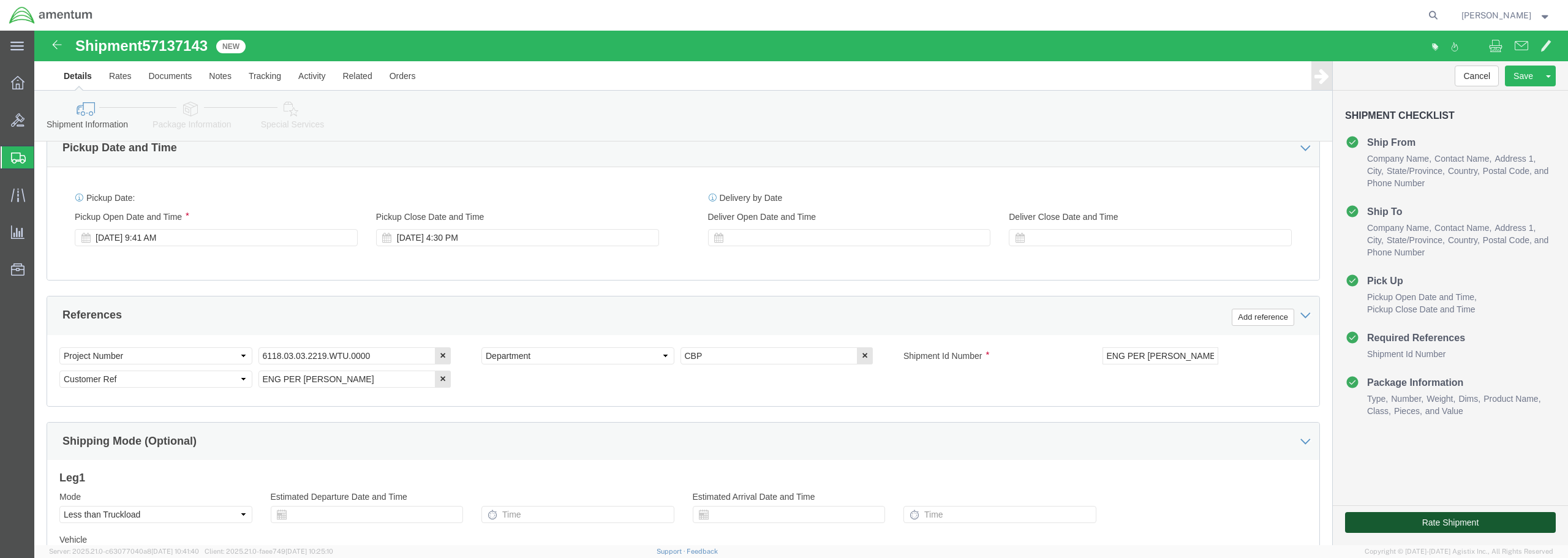
click button "Rate Shipment"
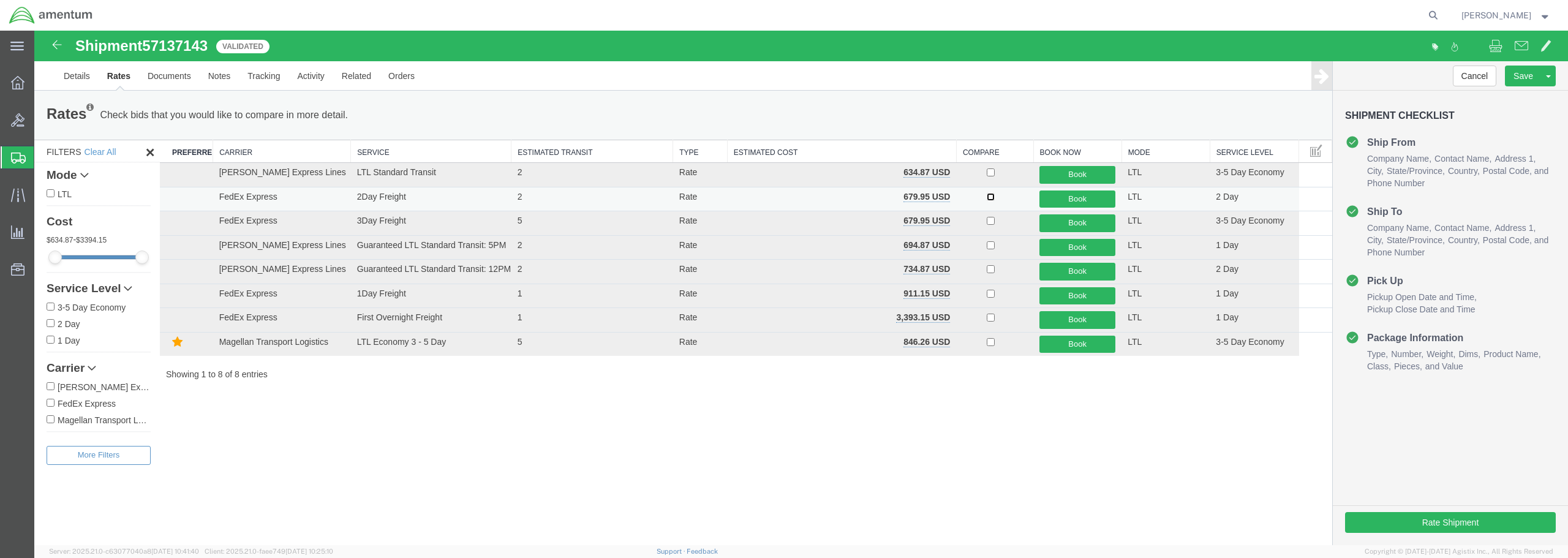
click at [991, 196] on input "checkbox" at bounding box center [990, 196] width 8 height 8
checkbox input "true"
click at [1075, 201] on button "Book" at bounding box center [1077, 199] width 76 height 18
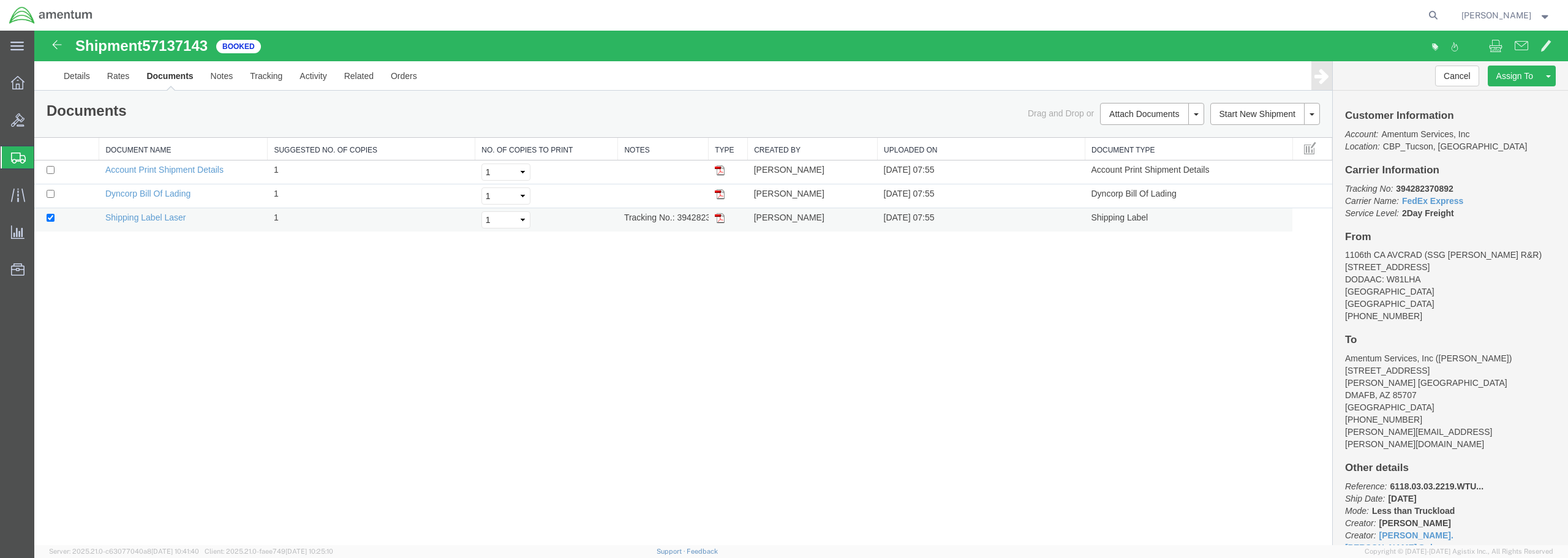
click at [717, 218] on img at bounding box center [719, 218] width 10 height 10
click at [1489, 114] on link "Save As Template" at bounding box center [1503, 115] width 106 height 18
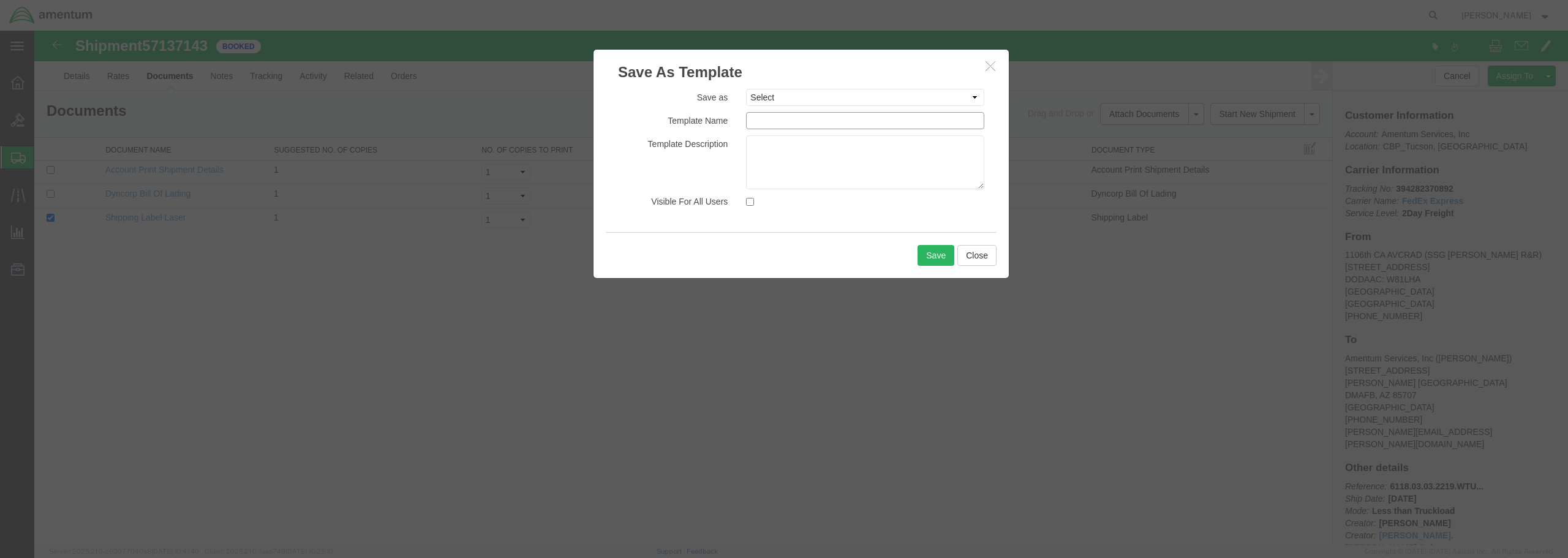
click at [778, 121] on input "text" at bounding box center [866, 121] width 238 height 17
type input "CA-AVCRAD LABEL"
click at [929, 252] on button "Save" at bounding box center [936, 255] width 37 height 21
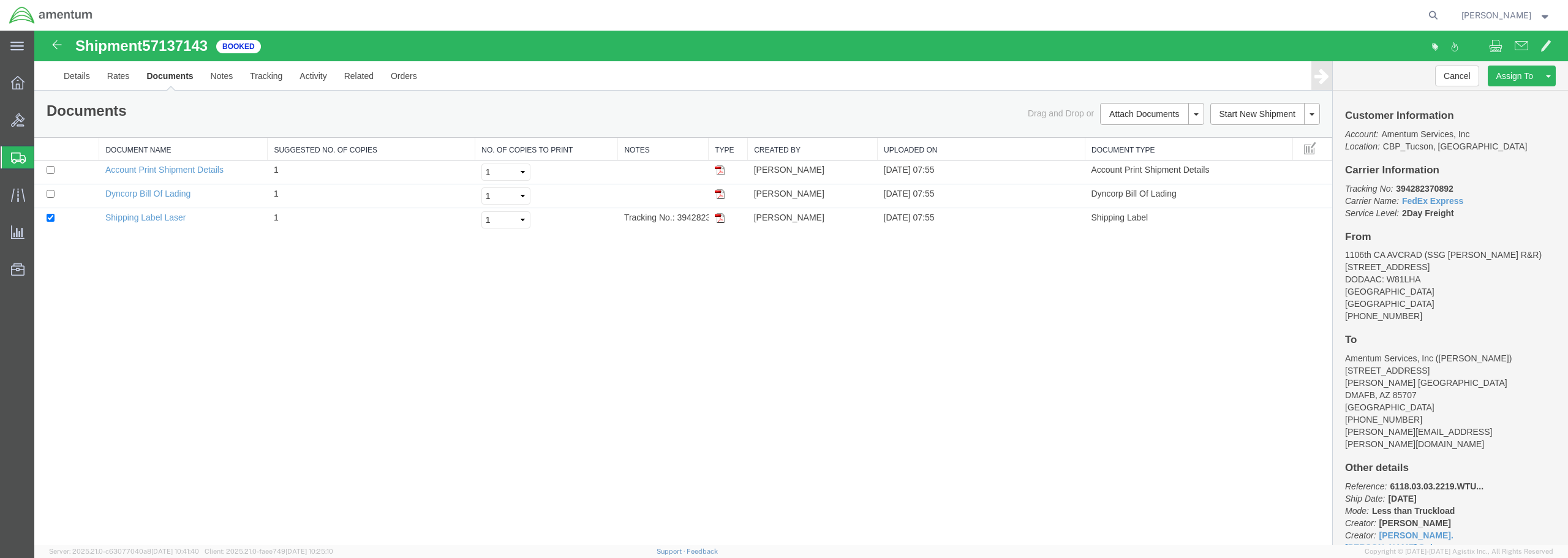
click at [0, 0] on span "Create from Template" at bounding box center [0, 0] width 0 height 0
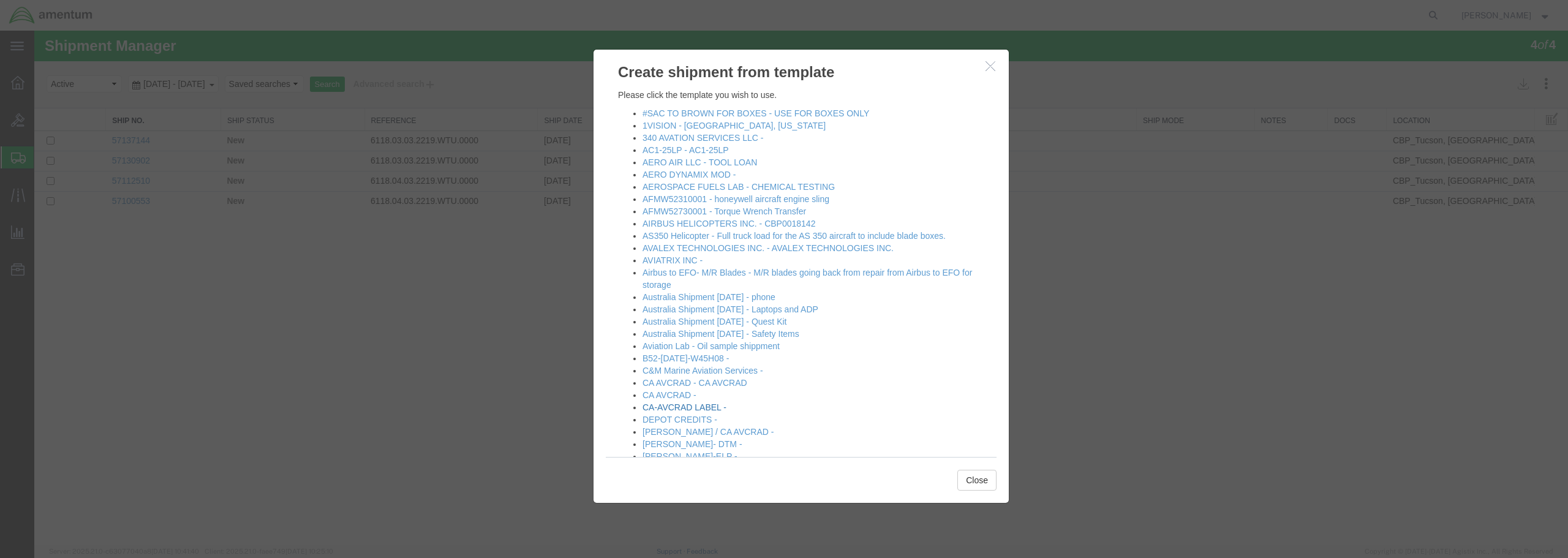
click at [686, 406] on link "CA-AVCRAD LABEL -" at bounding box center [685, 408] width 84 height 10
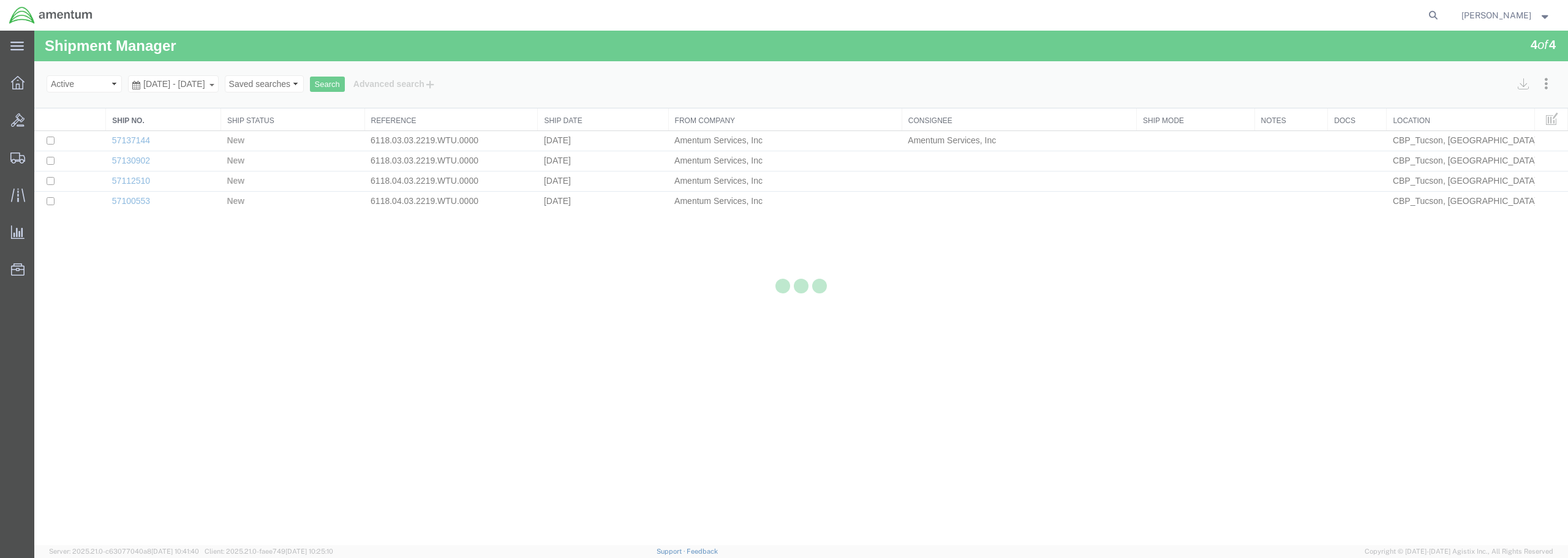
select select "49949"
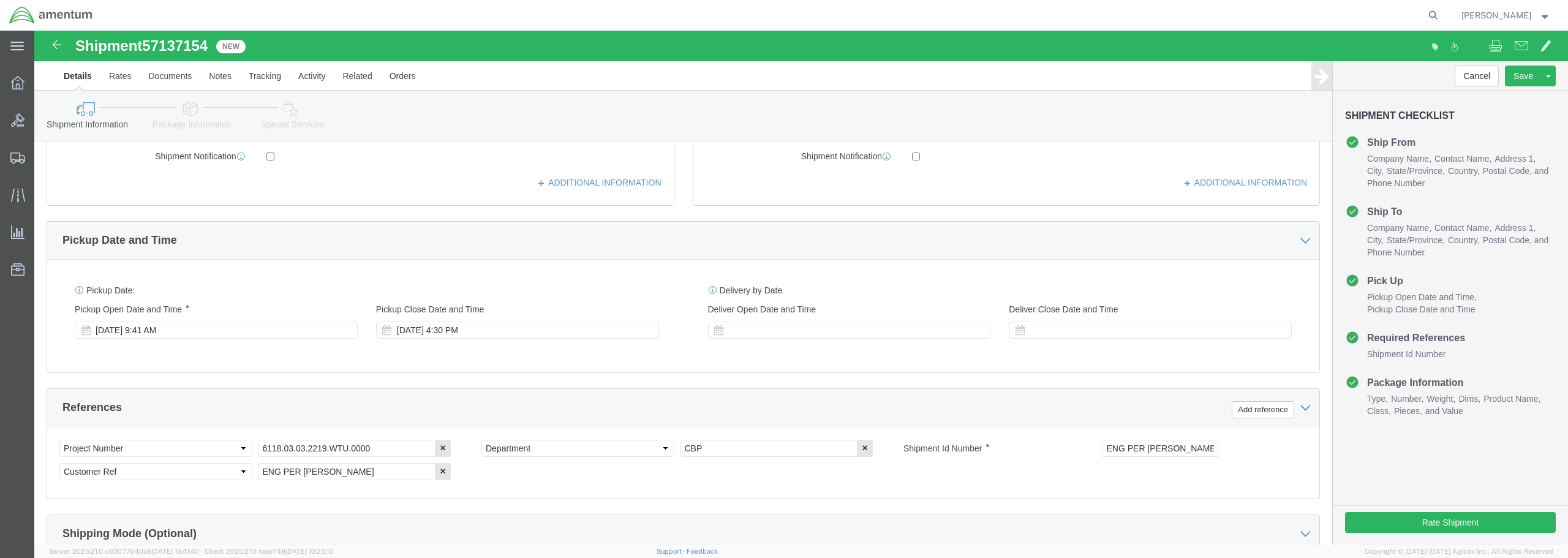
scroll to position [368, 0]
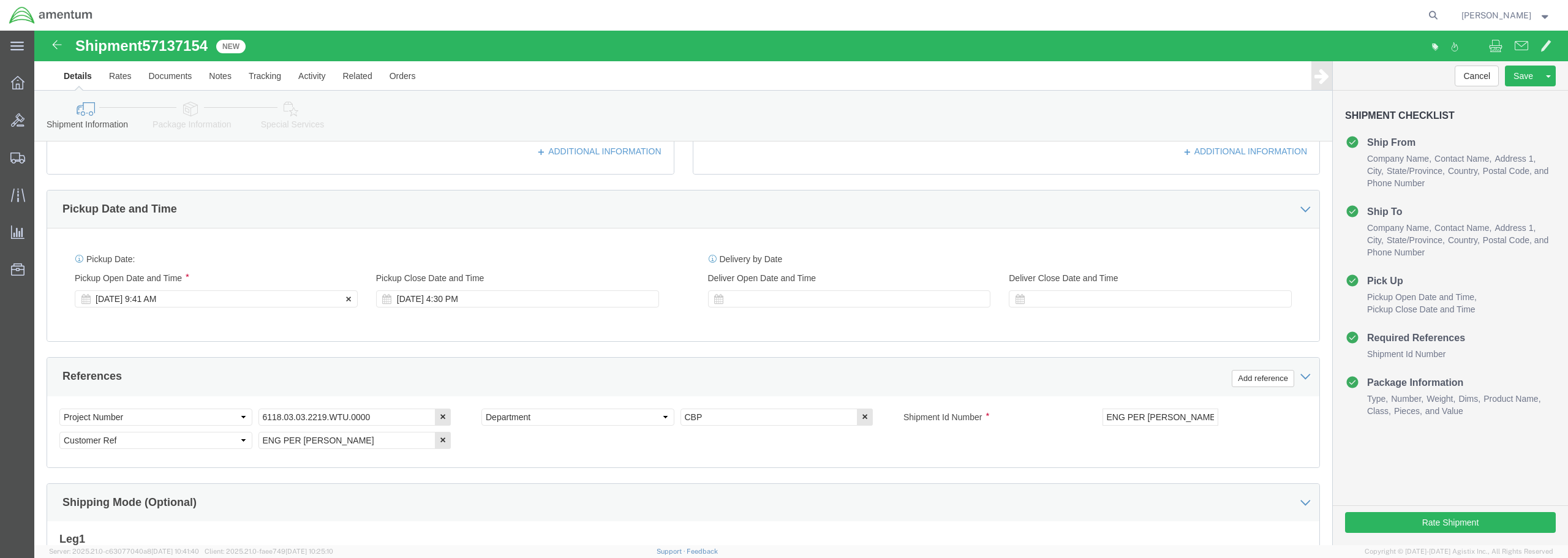
click div "[DATE] 9:41 AM"
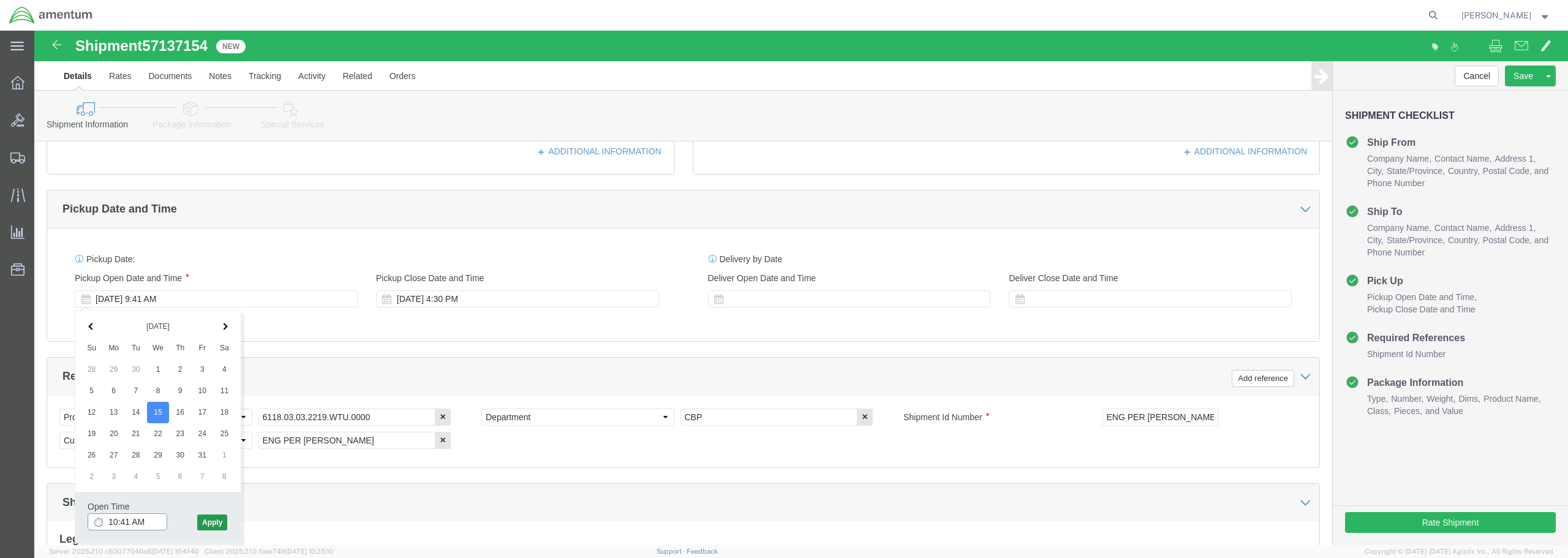
type input "10:41 AM"
click button "Apply"
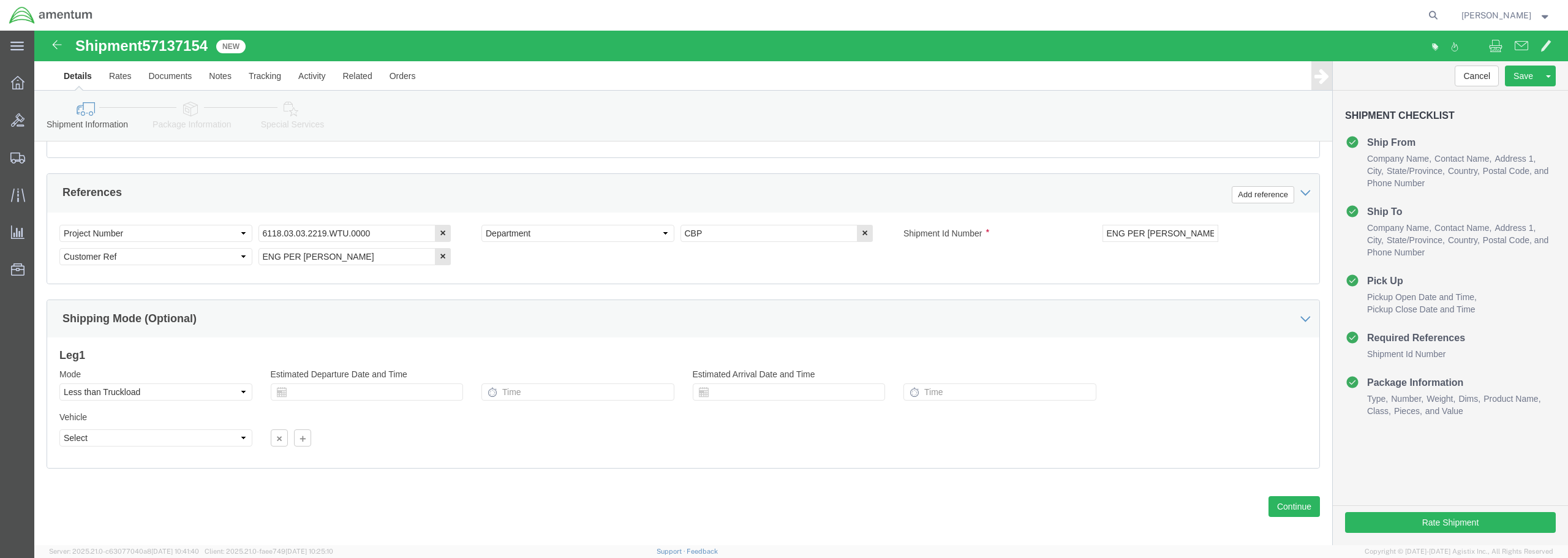
scroll to position [490, 0]
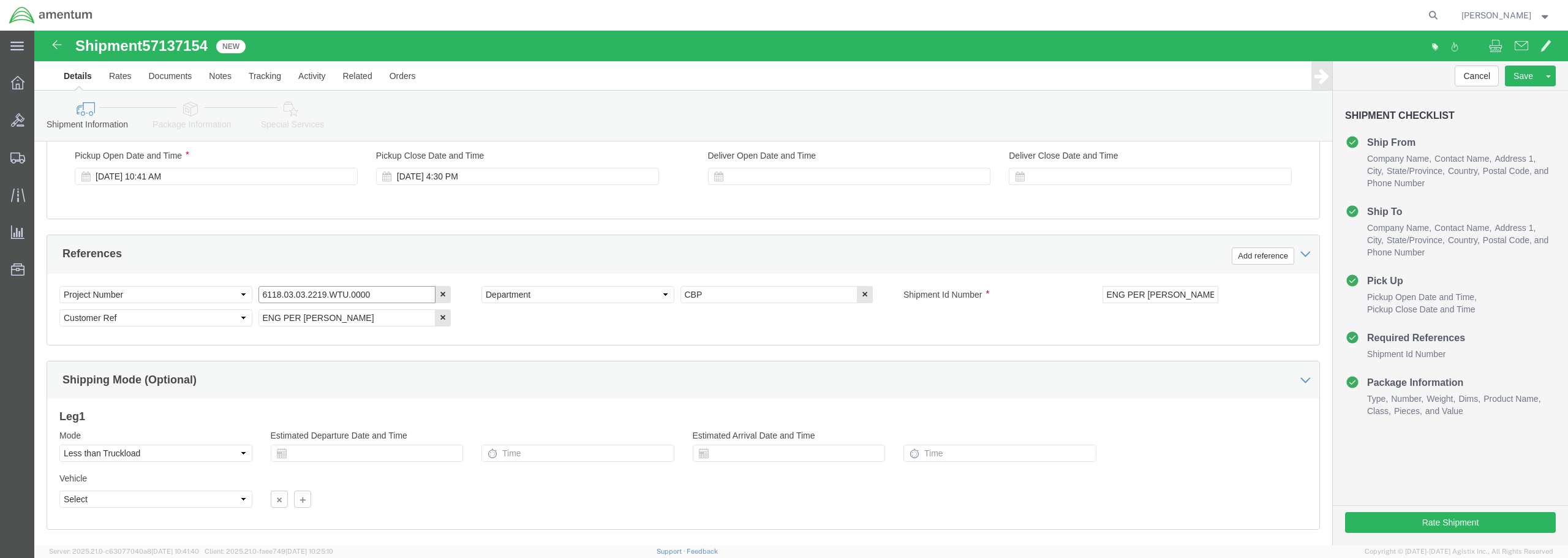
click input "6118.03.03.2219.WTU.0000"
type input "6118.04.03.2219.WTU.0000"
click input "ENG PER [PERSON_NAME]"
drag, startPoint x: 245, startPoint y: 286, endPoint x: 225, endPoint y: 286, distance: 20.0
click input "ENG PER [PERSON_NAME]"
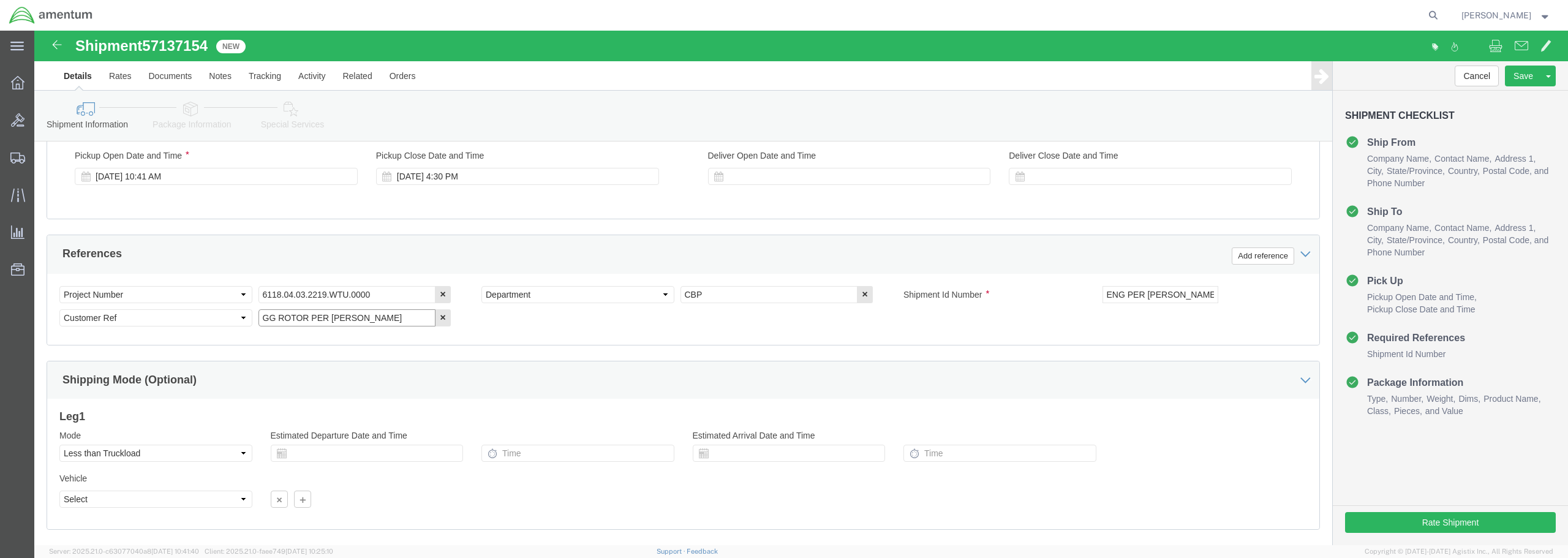
drag, startPoint x: 355, startPoint y: 284, endPoint x: 223, endPoint y: 291, distance: 132.2
click input "GG ROTOR PER [PERSON_NAME]"
type input "GG ROTOR PER [PERSON_NAME]"
click div "Select Account Type Activity ID Airline Appointment Number ASN Batch Request # …"
drag, startPoint x: 1177, startPoint y: 267, endPoint x: 1138, endPoint y: 261, distance: 39.5
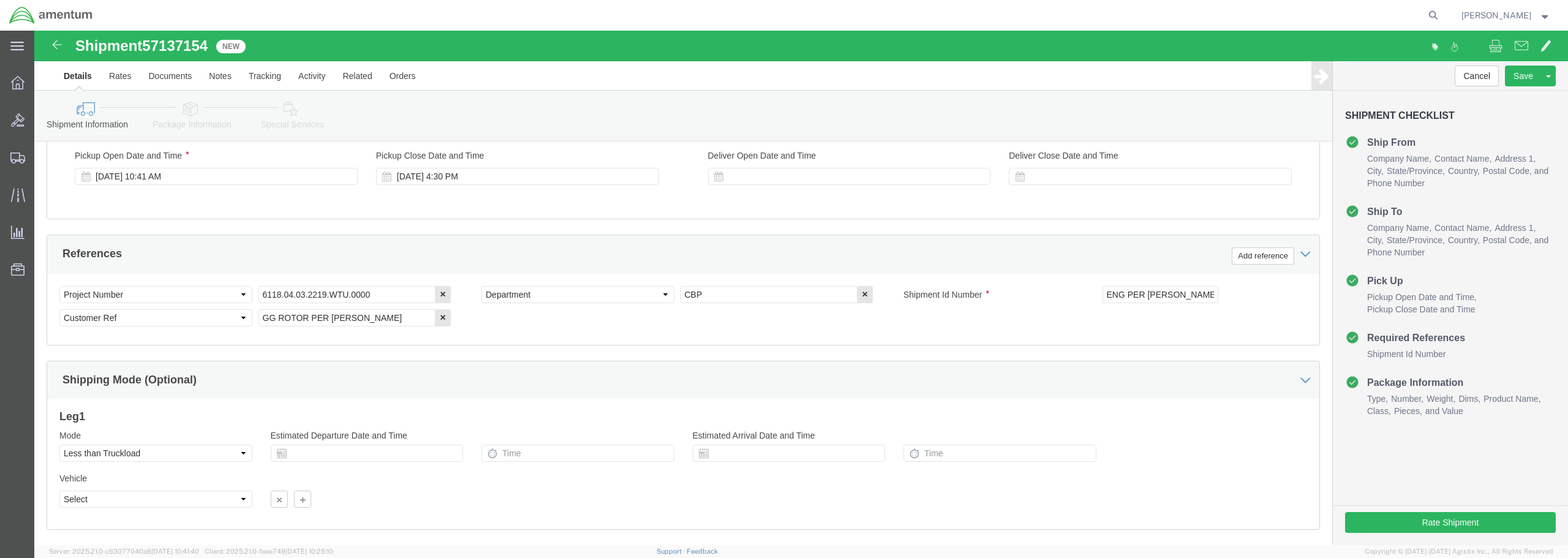
click div "ENG PER [PERSON_NAME]"
drag, startPoint x: 1169, startPoint y: 262, endPoint x: 1038, endPoint y: 255, distance: 131.2
click div "Shipment Id Number ENG PER [PERSON_NAME]"
paste input "GG ROTOR"
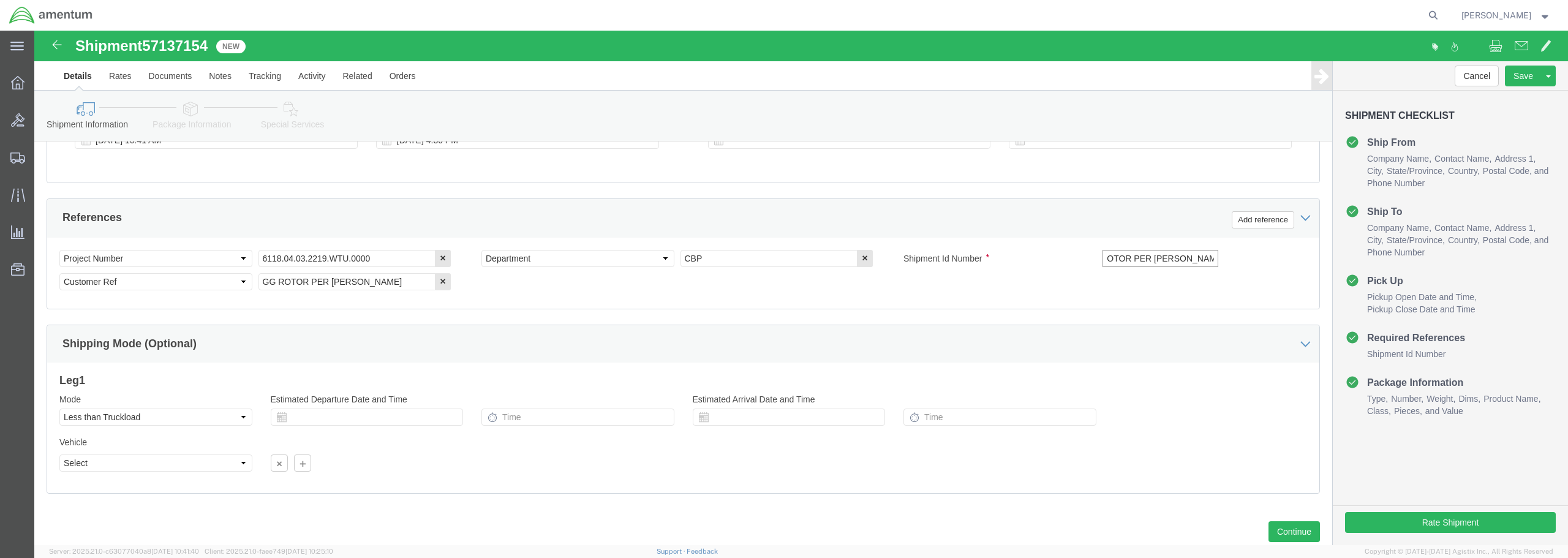
scroll to position [561, 0]
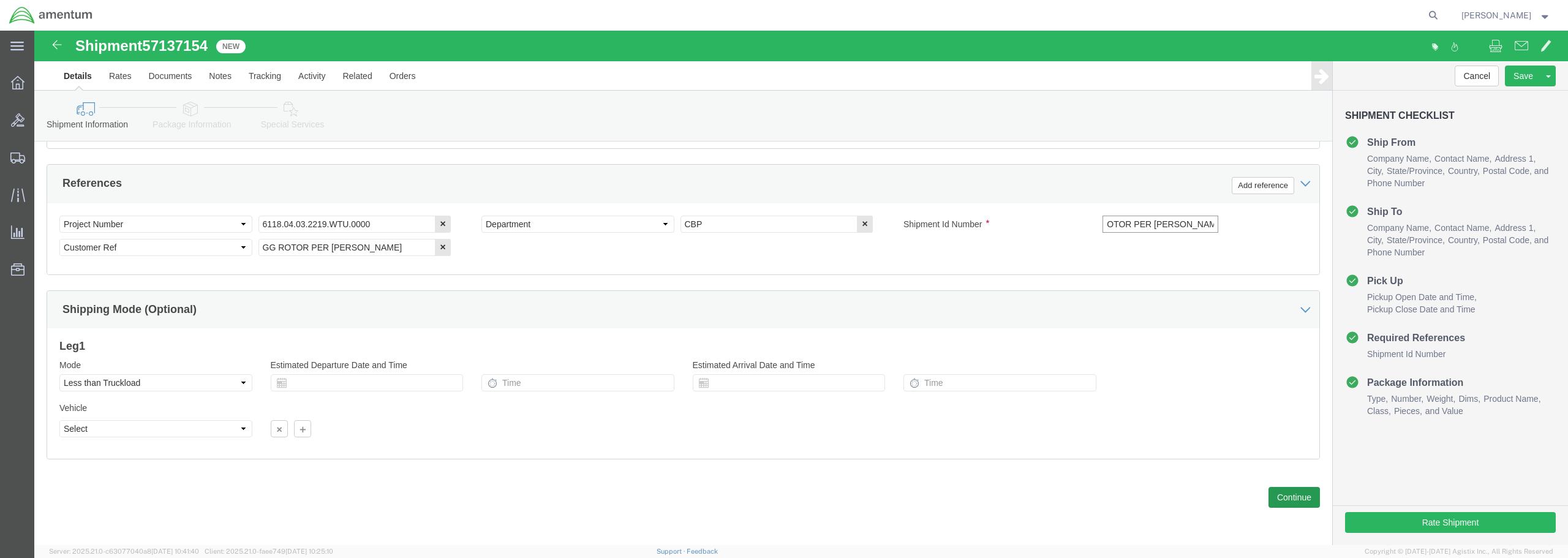
type input "GG ROTOR PER [PERSON_NAME]"
click button "Continue"
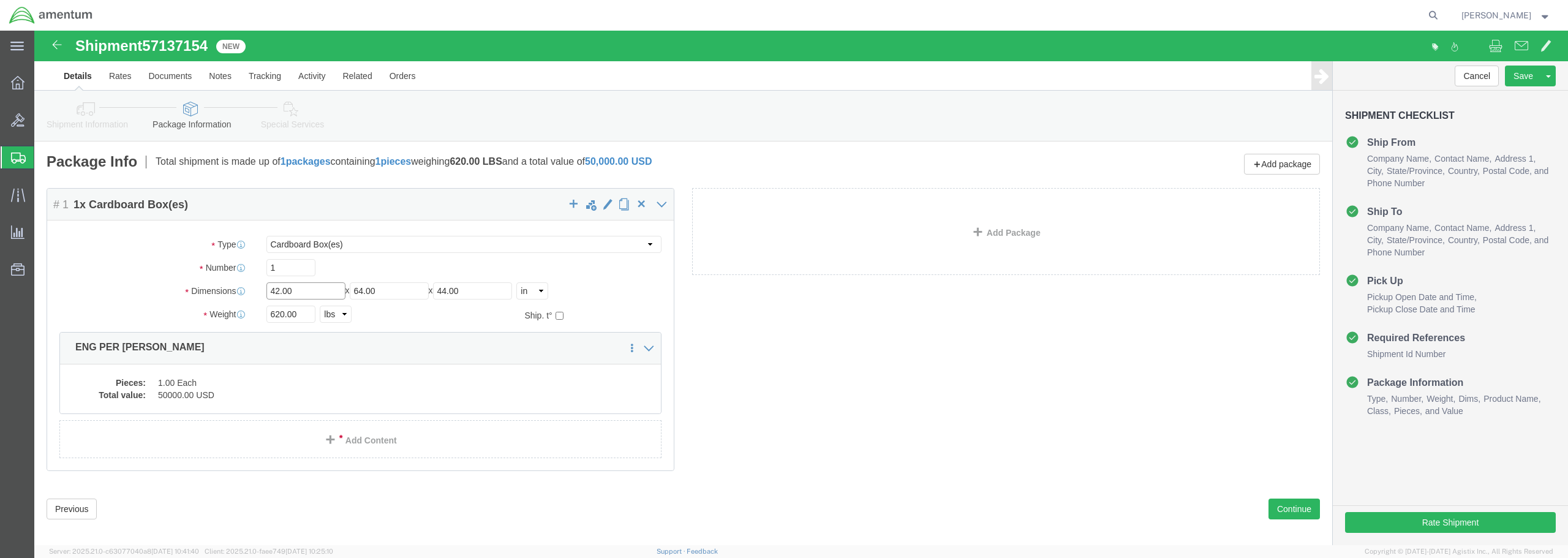
drag, startPoint x: 258, startPoint y: 260, endPoint x: 221, endPoint y: 255, distance: 37.3
click div "Length 42.00 x Width 64.00 x Height 44.00 Select cm ft in"
click link "Delete this content"
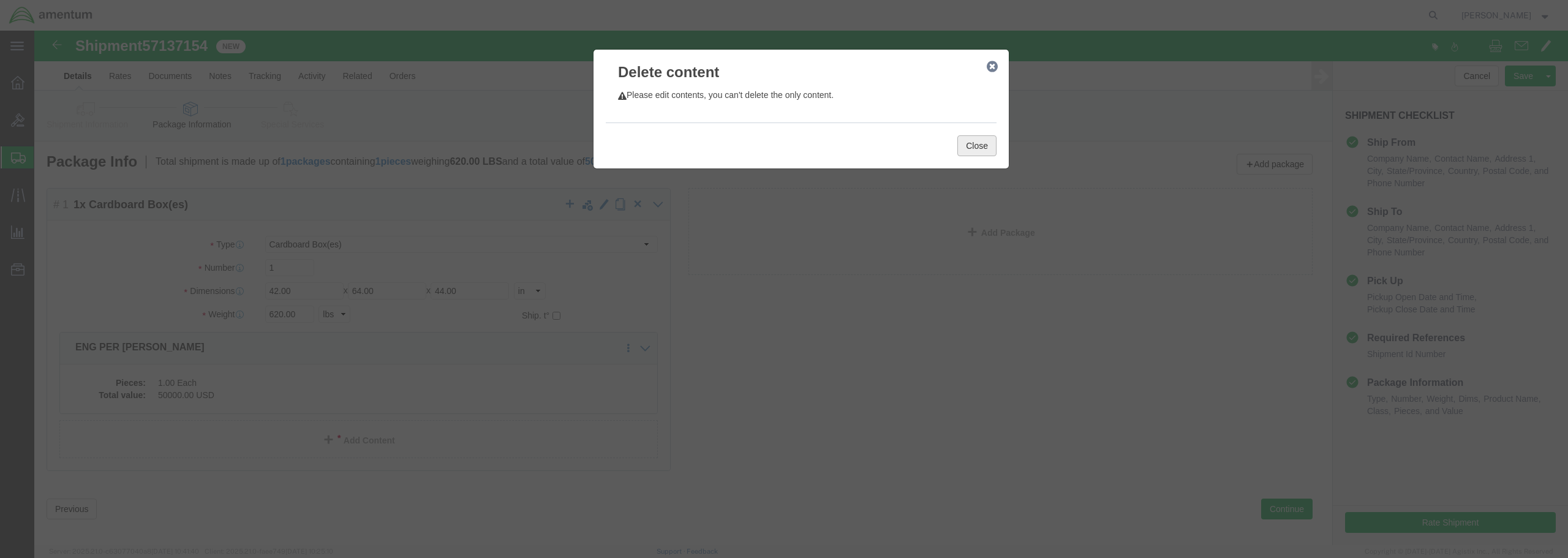
click button "Close"
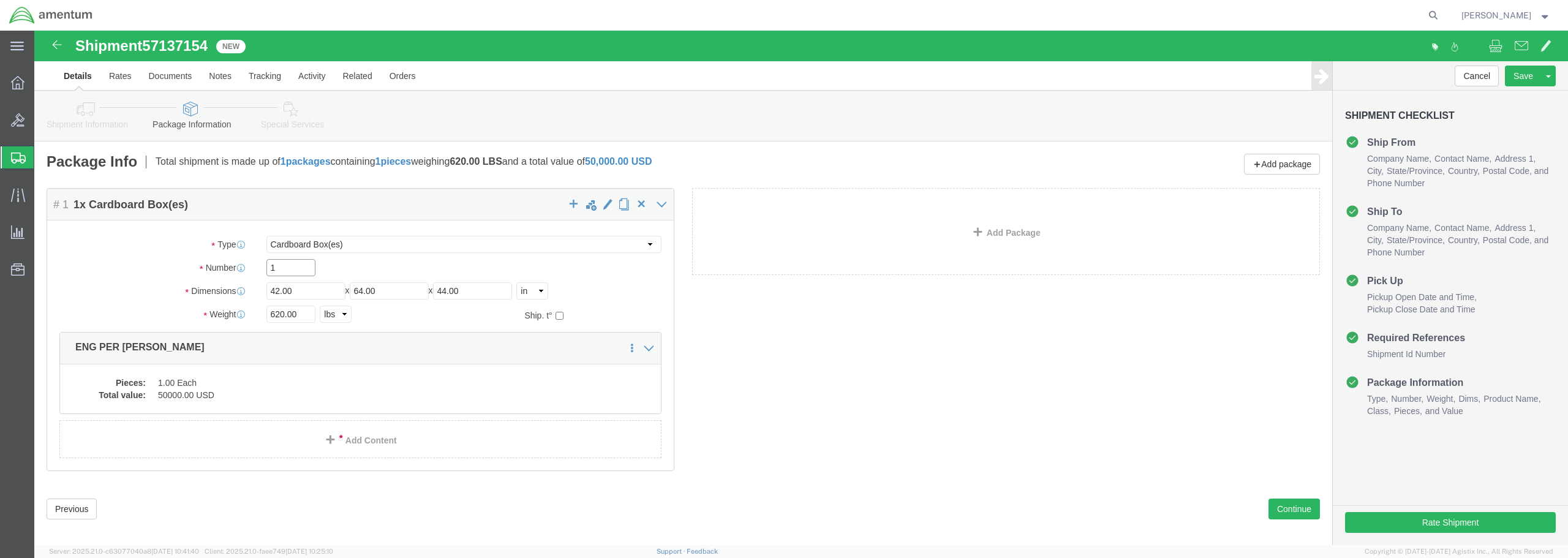
click input "1"
click input "42.00"
drag, startPoint x: 271, startPoint y: 262, endPoint x: 205, endPoint y: 254, distance: 66.5
click div "Dimensions Length 42.00 x Width 64.00 x Height 44.00 Select cm ft in"
type input "38"
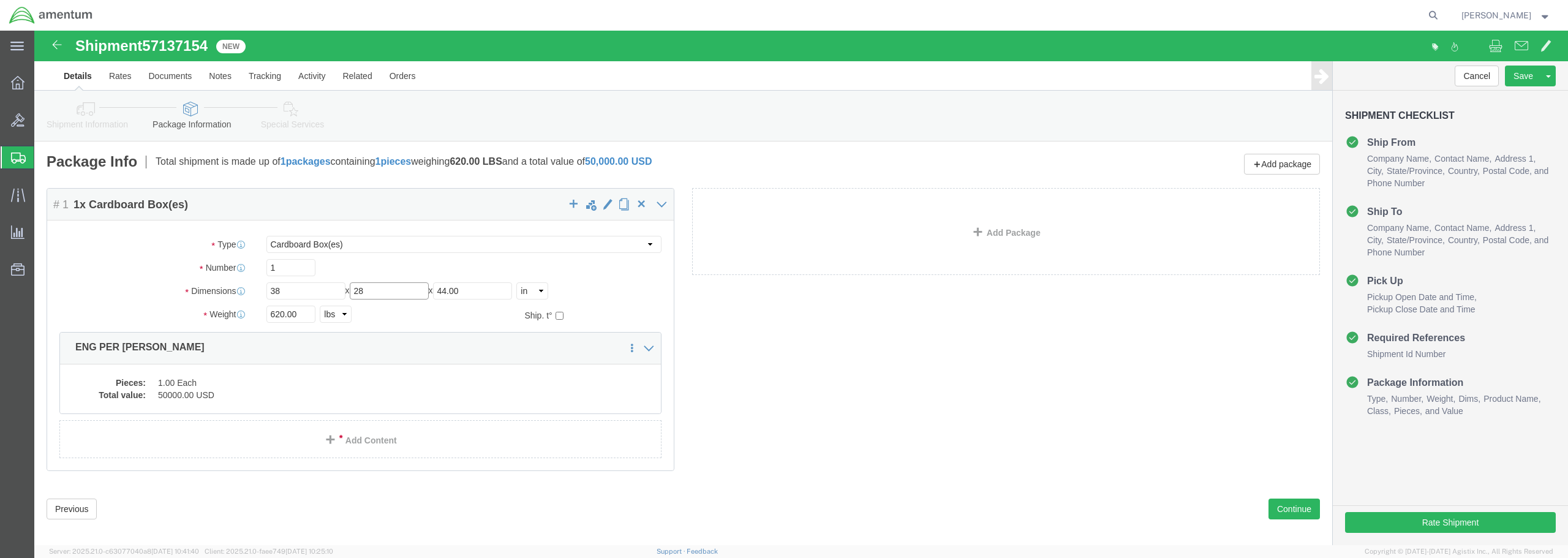
type input "28"
type input "20"
drag, startPoint x: 272, startPoint y: 280, endPoint x: 233, endPoint y: 284, distance: 39.2
click input "620.00"
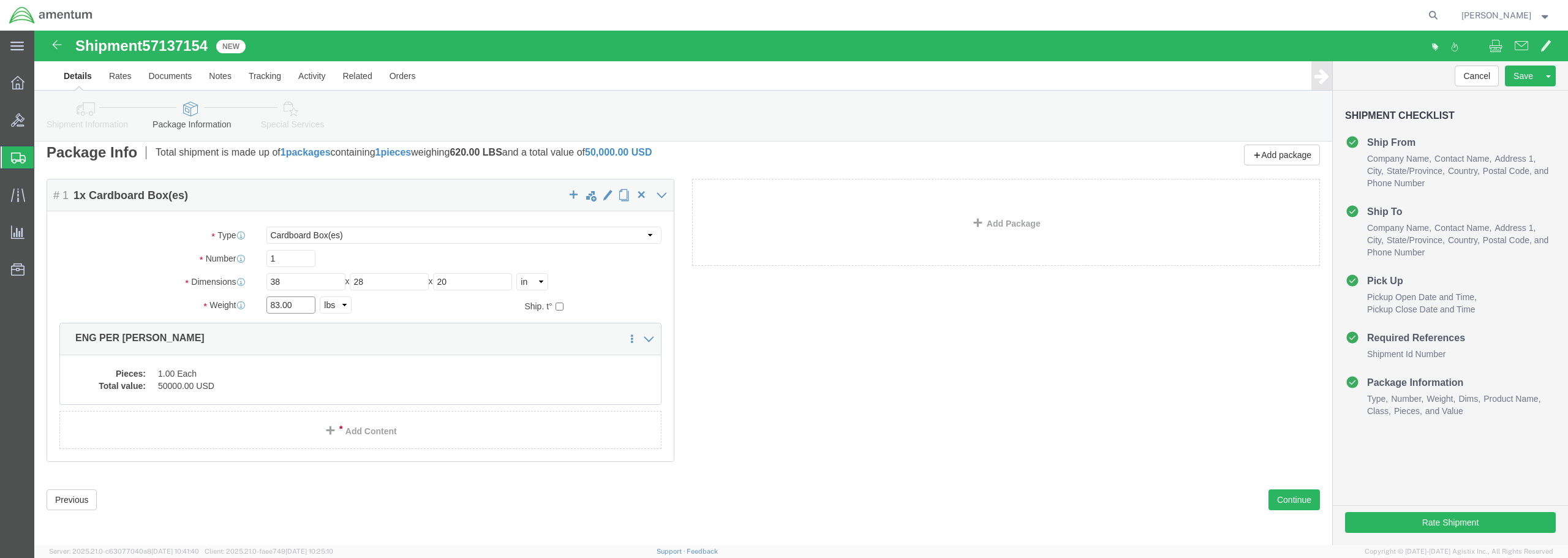
scroll to position [11, 0]
type input "83.00"
click link "Add Content"
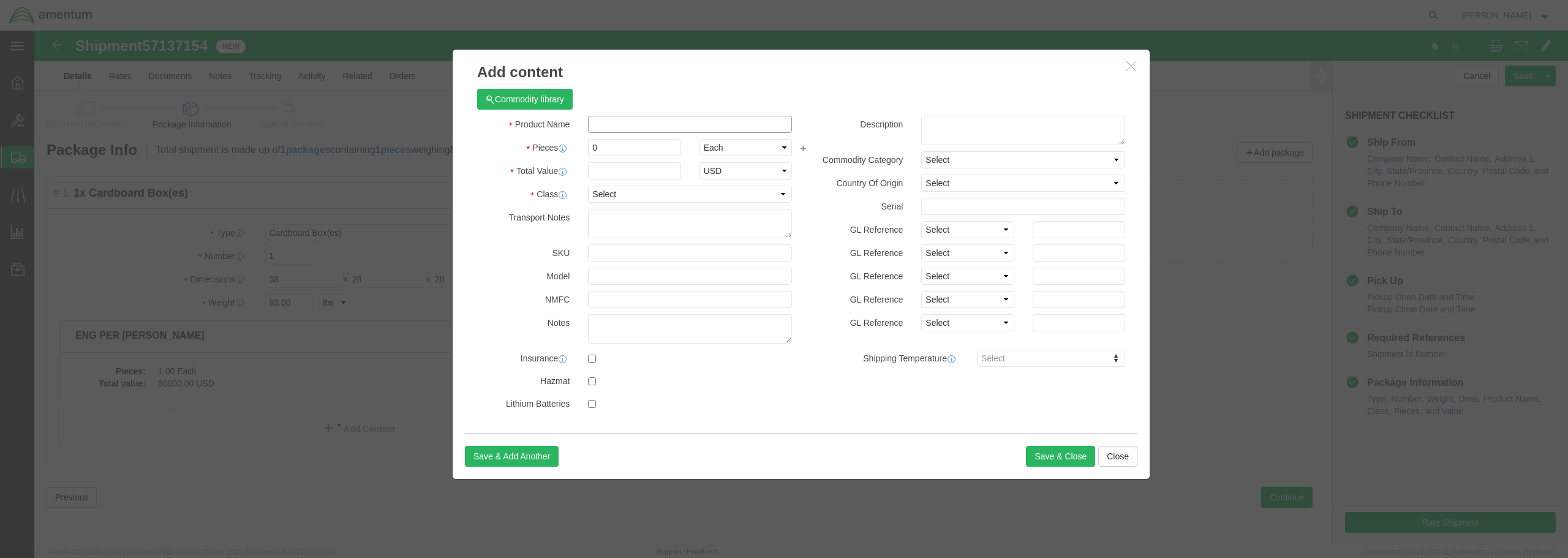
paste input "GG ROTOR PER [PERSON_NAME]"
type input "GG ROTOR PER [PERSON_NAME]"
drag, startPoint x: 569, startPoint y: 114, endPoint x: 539, endPoint y: 116, distance: 30.1
click div "Pieces 0 Select Bag Barrels 100Board Feet Bottle Box Blister Pack Carats Can Ca…"
type input "1"
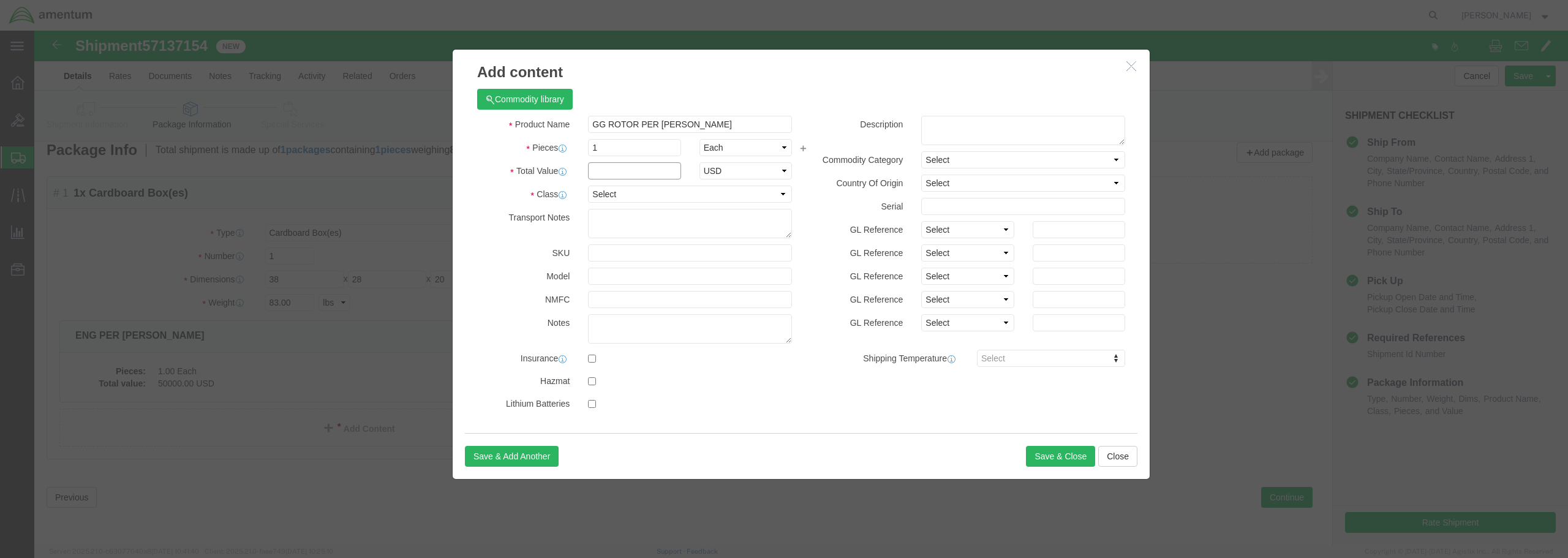
click input "text"
type input "50,000.00"
click select "Select 50 55 60 65 70 85 92.5 100 125 175 250 300 400"
select select "175"
click select "Select 50 55 60 65 70 85 92.5 100 125 175 250 300 400"
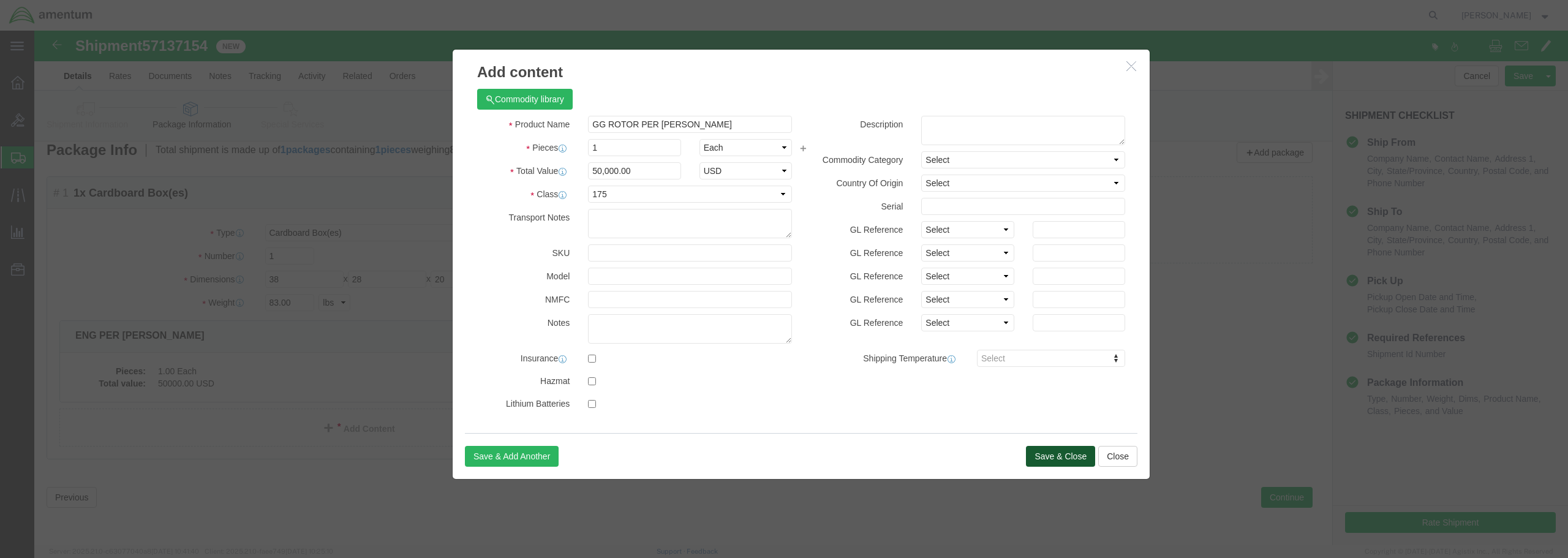
click button "Save & Close"
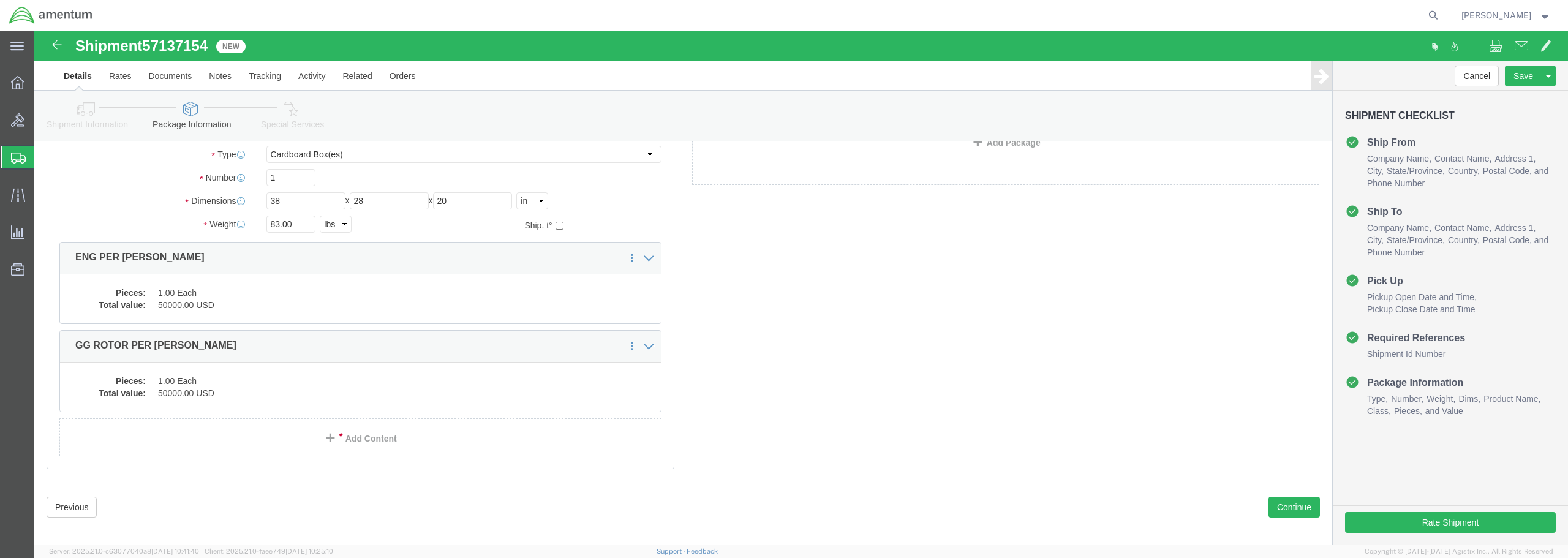
scroll to position [100, 0]
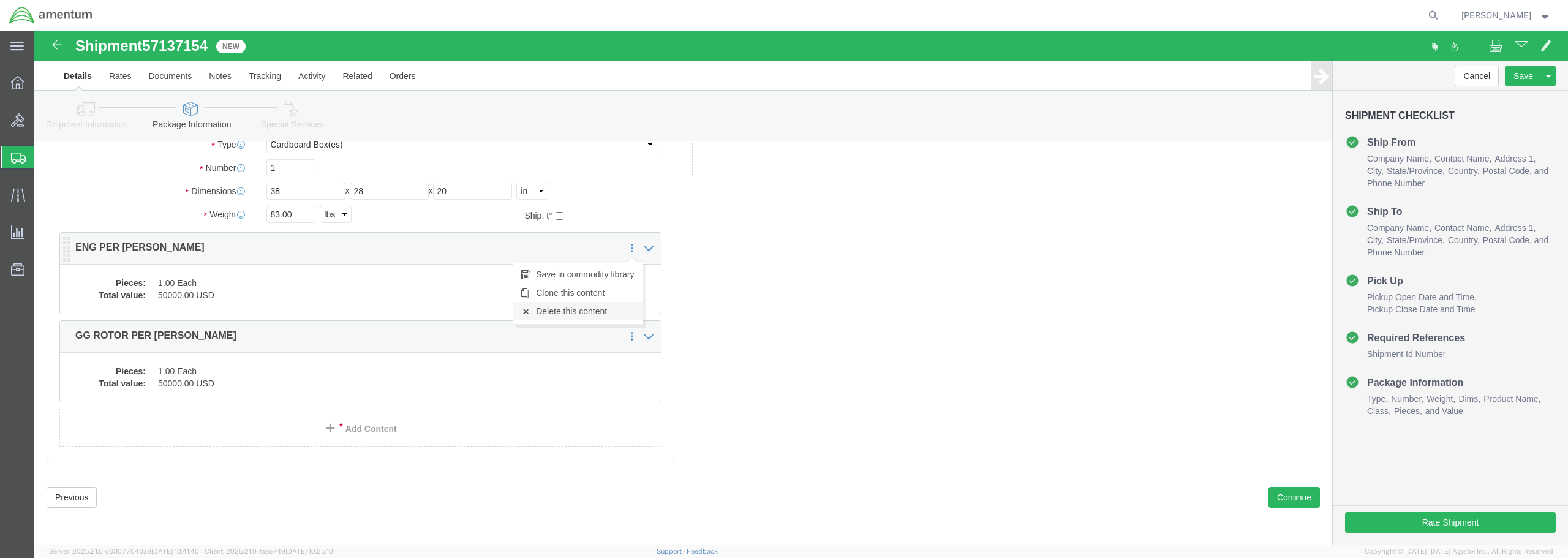
click link "Delete this content"
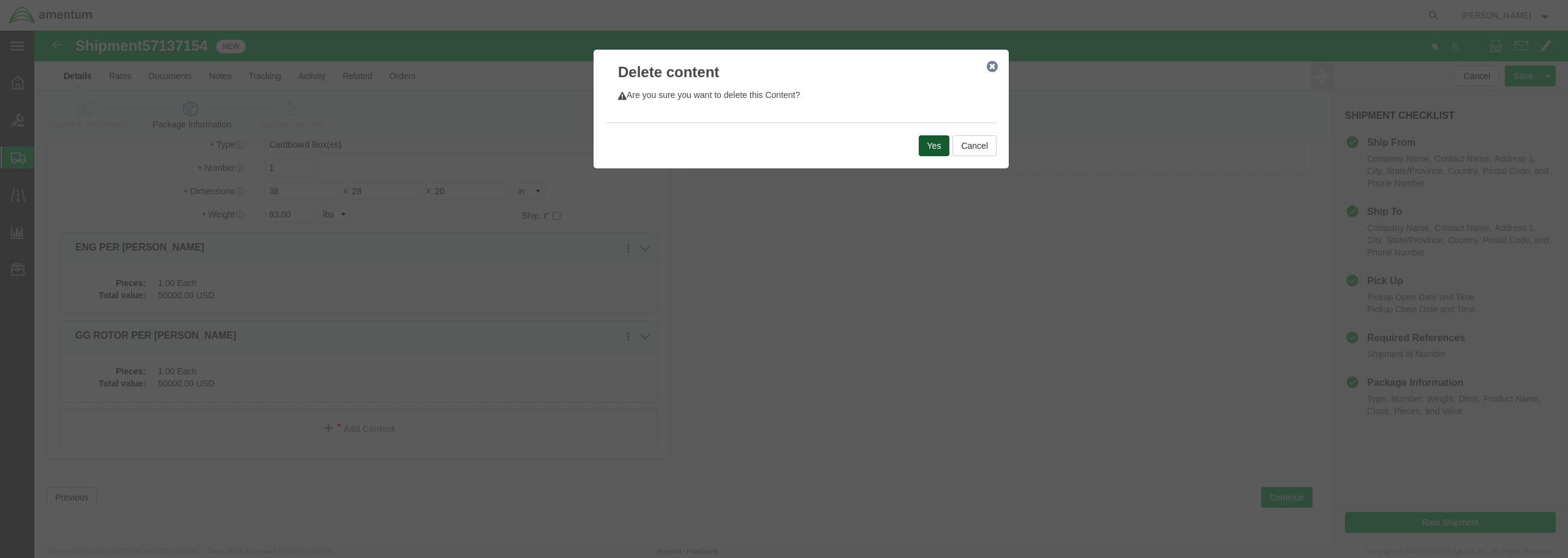
click button "Yes"
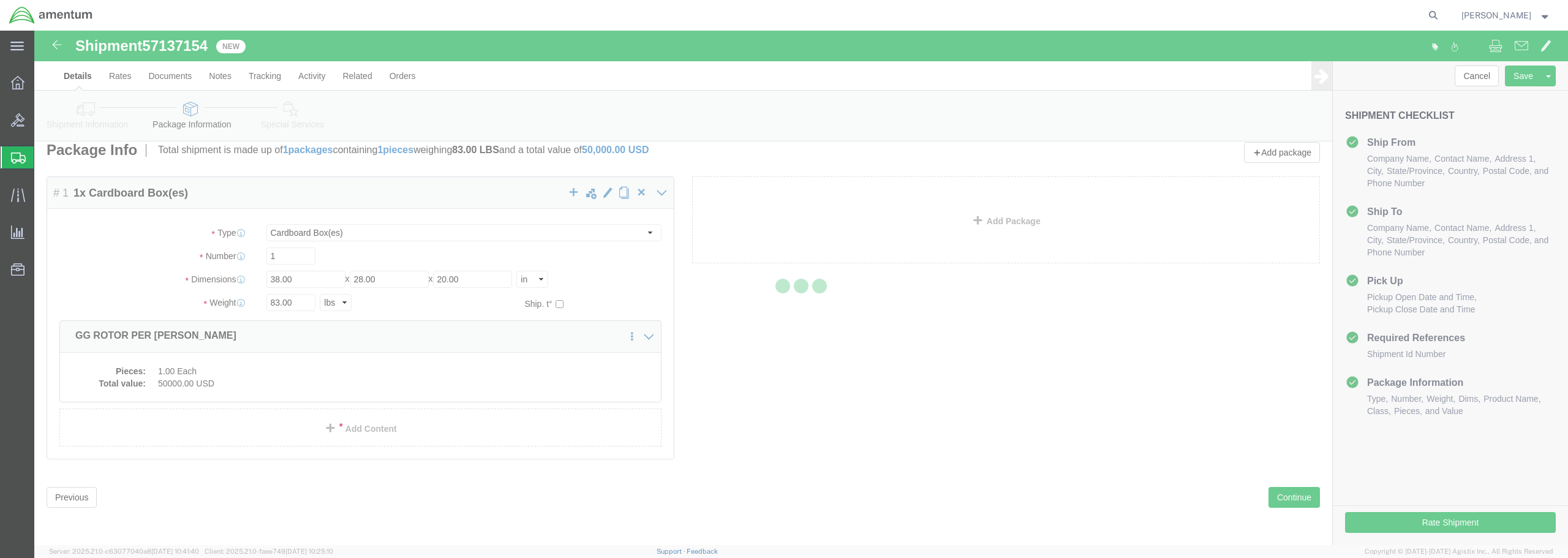
scroll to position [0, 0]
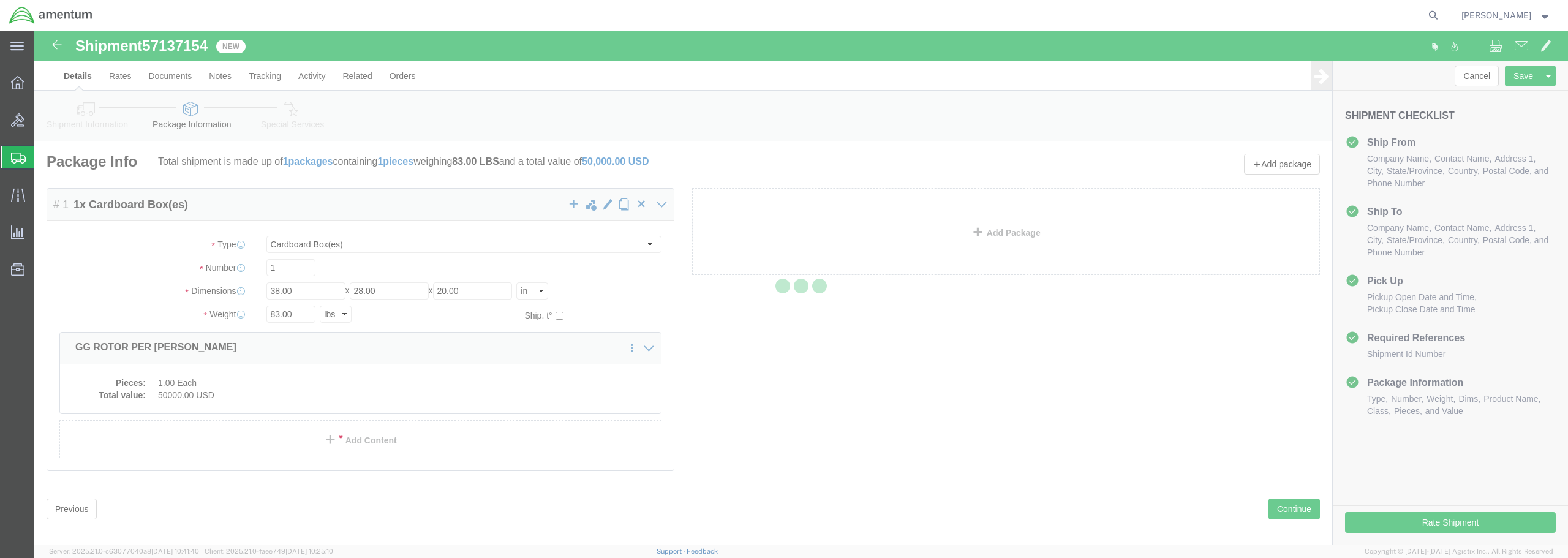
select select "CBOX"
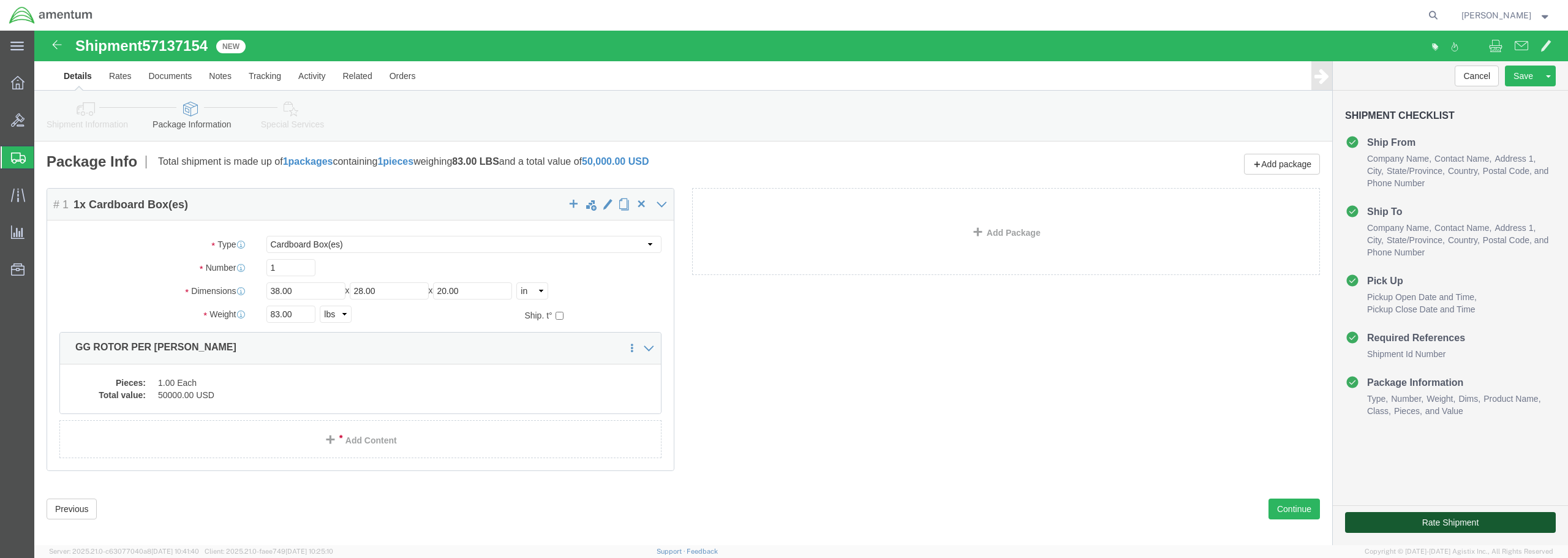
click button "Rate Shipment"
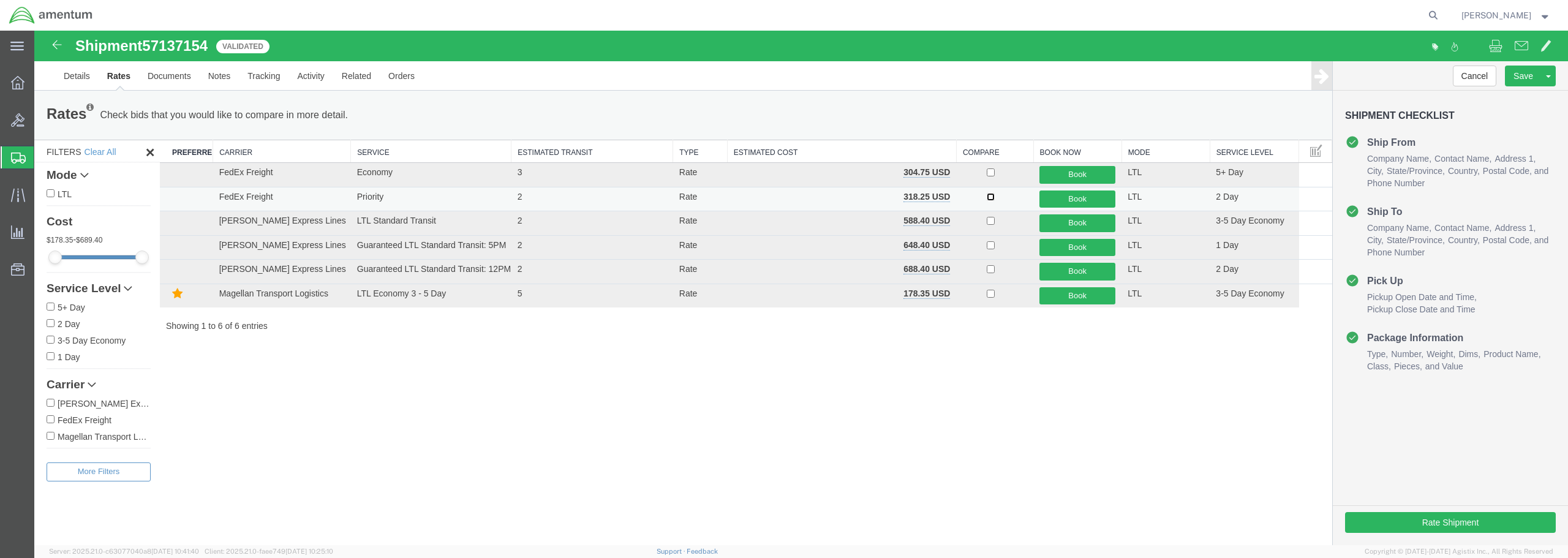
click at [991, 199] on input "checkbox" at bounding box center [990, 196] width 8 height 8
checkbox input "true"
click at [1077, 201] on button "Book" at bounding box center [1077, 199] width 76 height 18
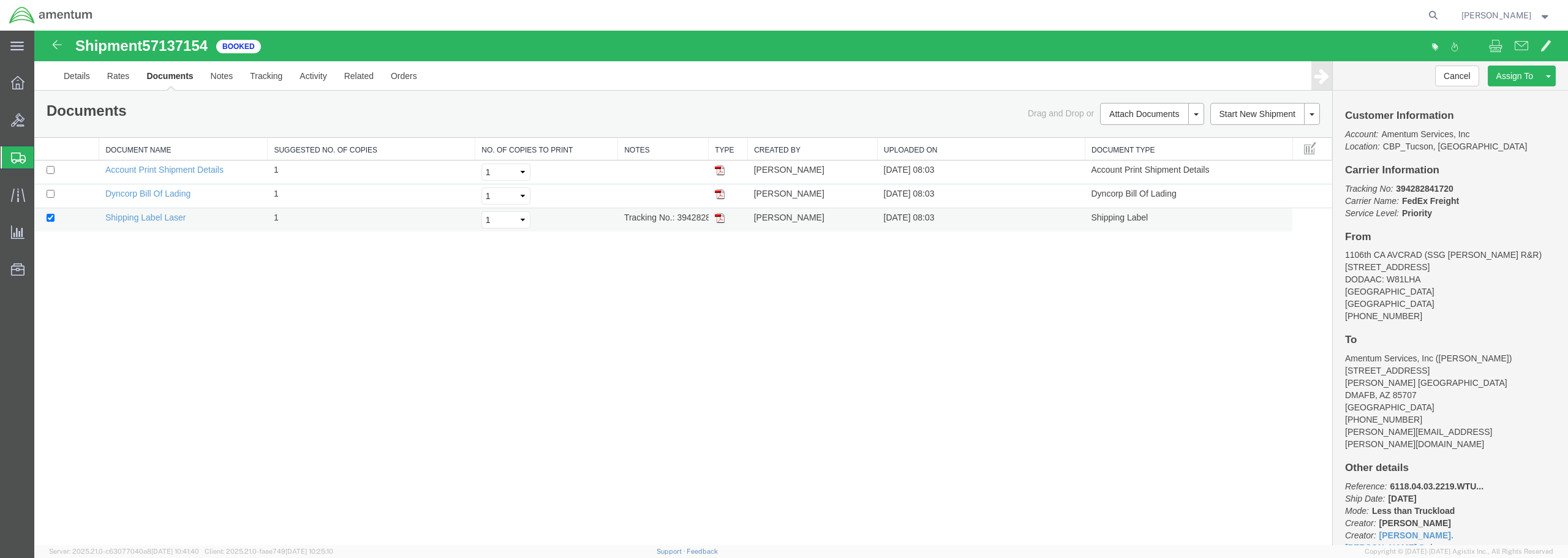
click at [717, 221] on img at bounding box center [719, 218] width 10 height 10
click at [724, 169] on img at bounding box center [719, 170] width 10 height 10
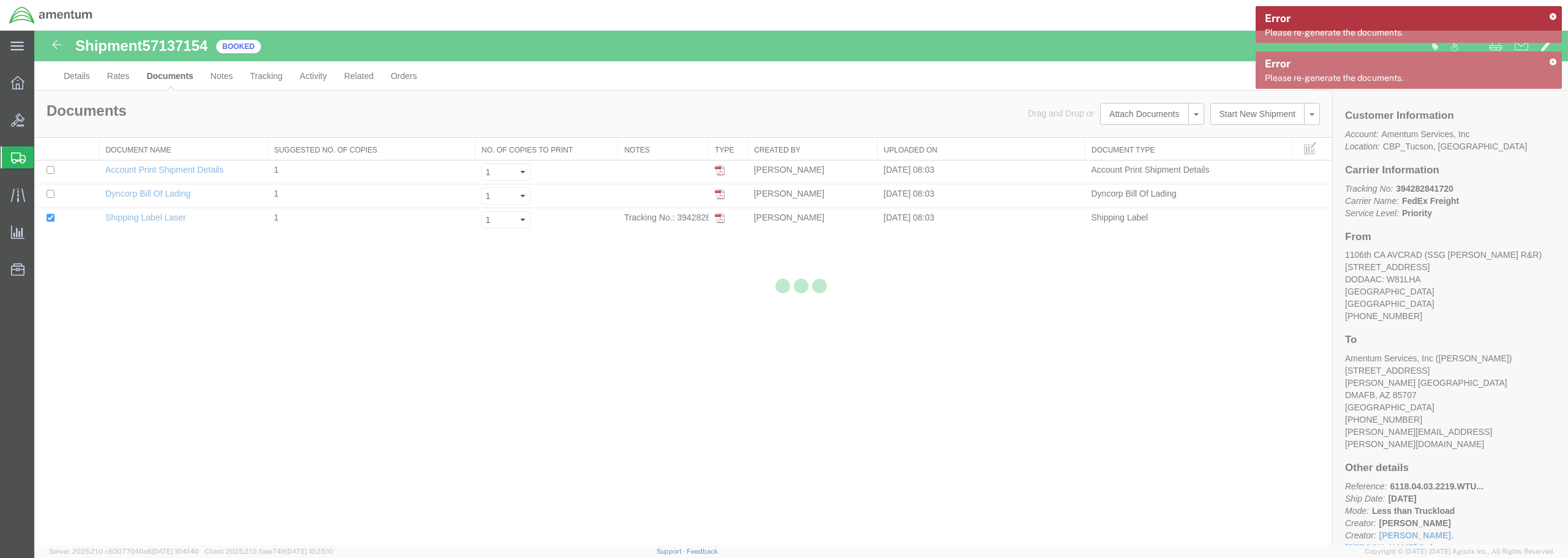
click at [1214, 204] on div at bounding box center [801, 288] width 1534 height 515
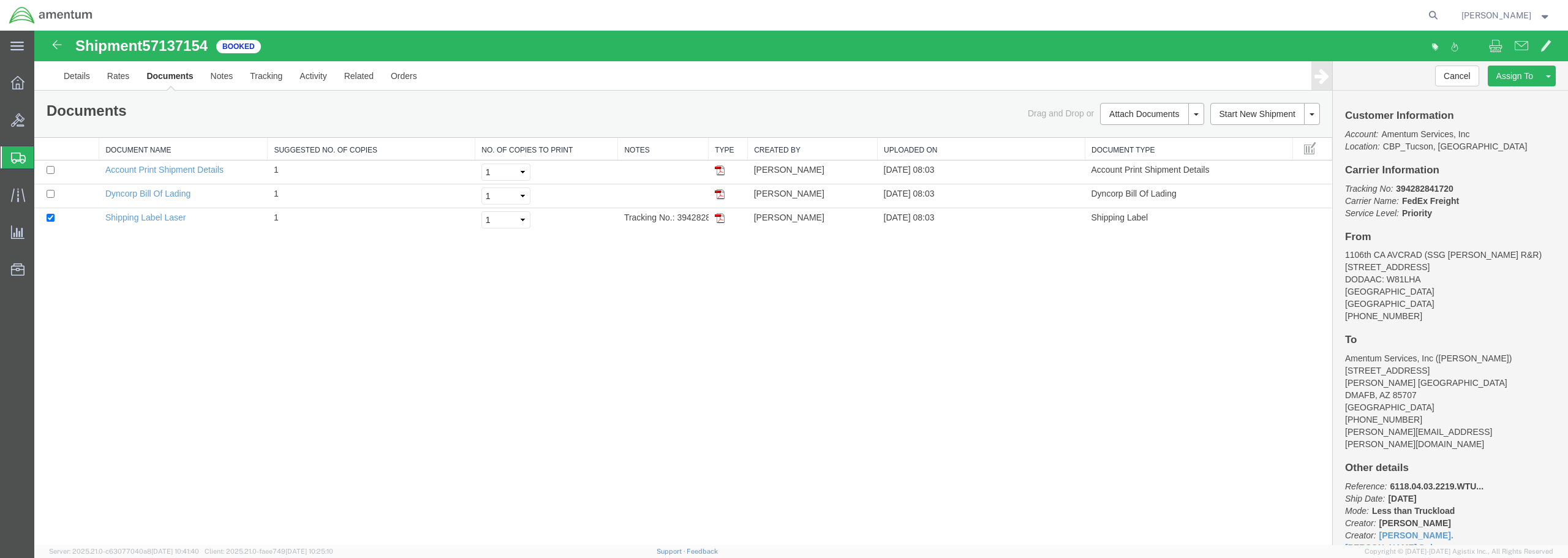
drag, startPoint x: 1532, startPoint y: 30, endPoint x: 1276, endPoint y: 246, distance: 335.0
click at [1276, 246] on div "Shipment 57137154 3 of 3 Booked Details Rates Documents Notes Tracking Activity…" at bounding box center [801, 288] width 1534 height 515
